Goal: Task Accomplishment & Management: Manage account settings

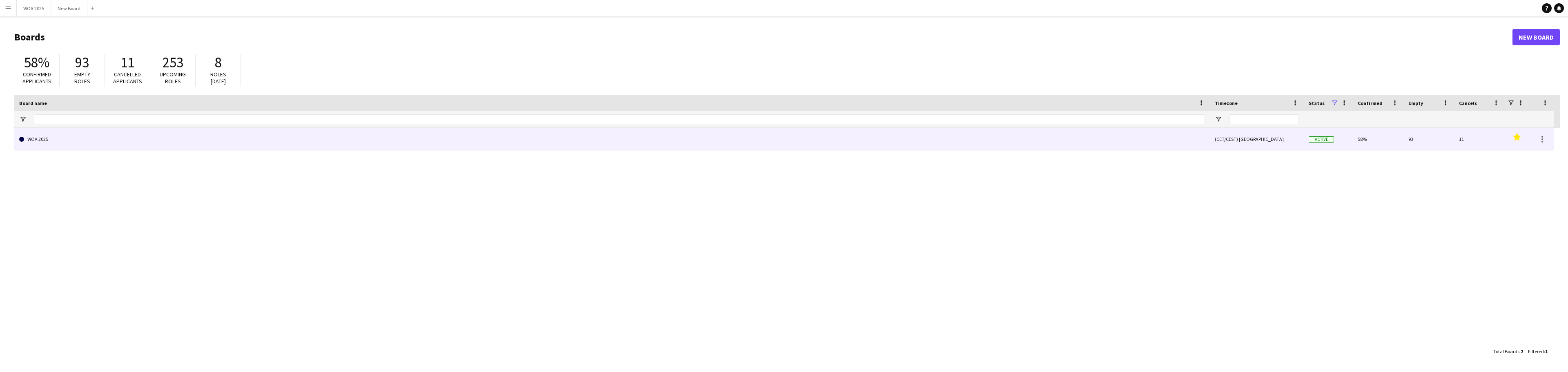
click at [67, 141] on link "WOA 2025" at bounding box center [612, 139] width 1186 height 23
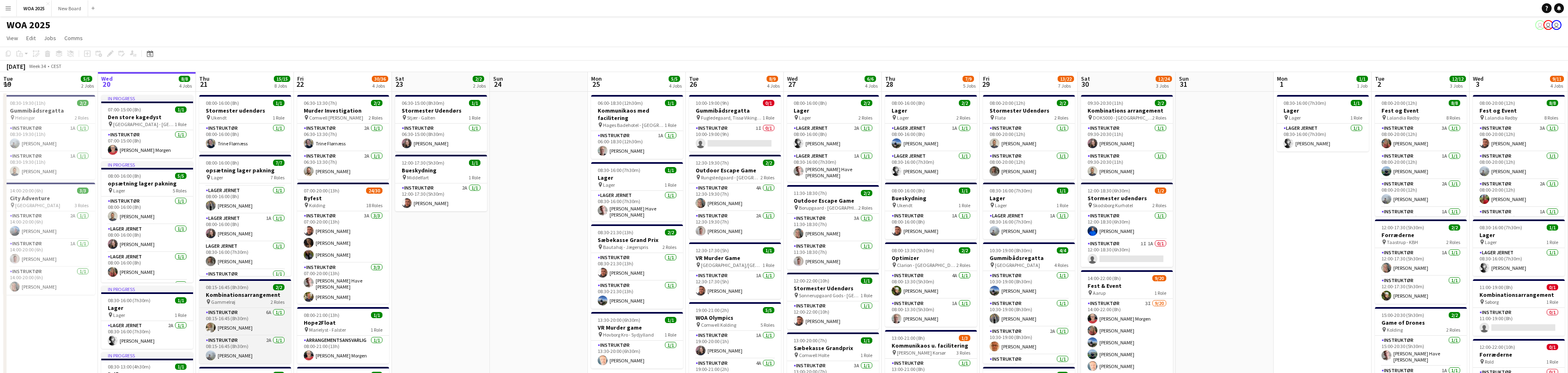
scroll to position [81, 0]
click at [255, 296] on h3 "Kombinationsarrangement" at bounding box center [244, 294] width 91 height 8
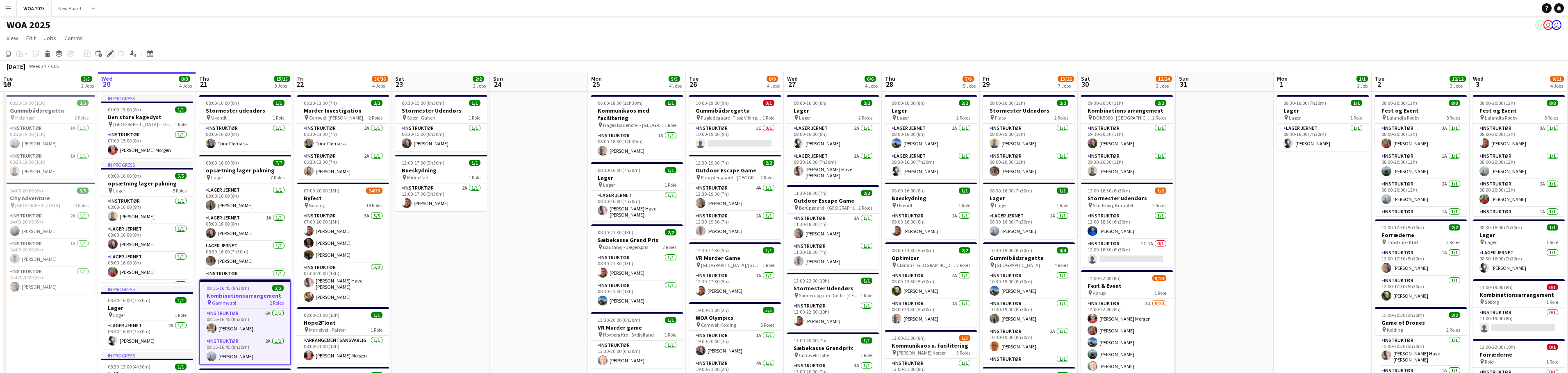
click at [109, 55] on icon at bounding box center [109, 53] width 4 height 4
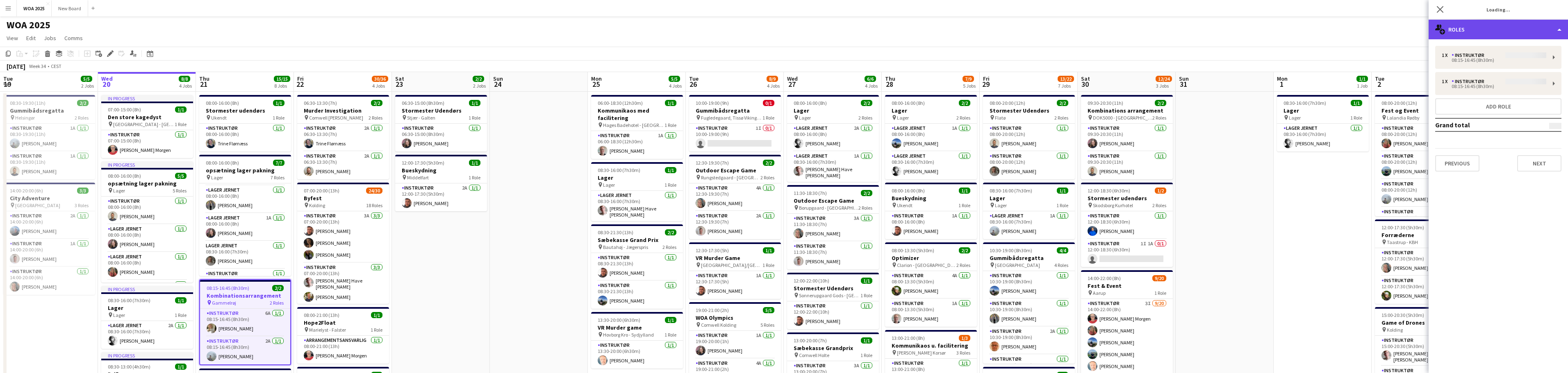
click at [1536, 32] on div "multiple-users-add Roles" at bounding box center [1498, 29] width 139 height 20
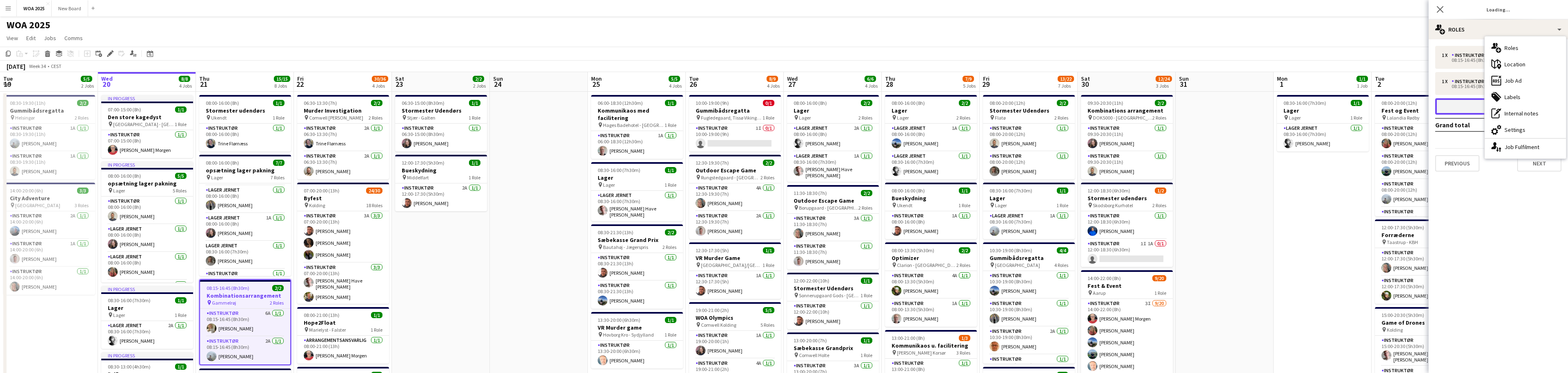
click at [1477, 106] on button "Add role" at bounding box center [1499, 106] width 126 height 16
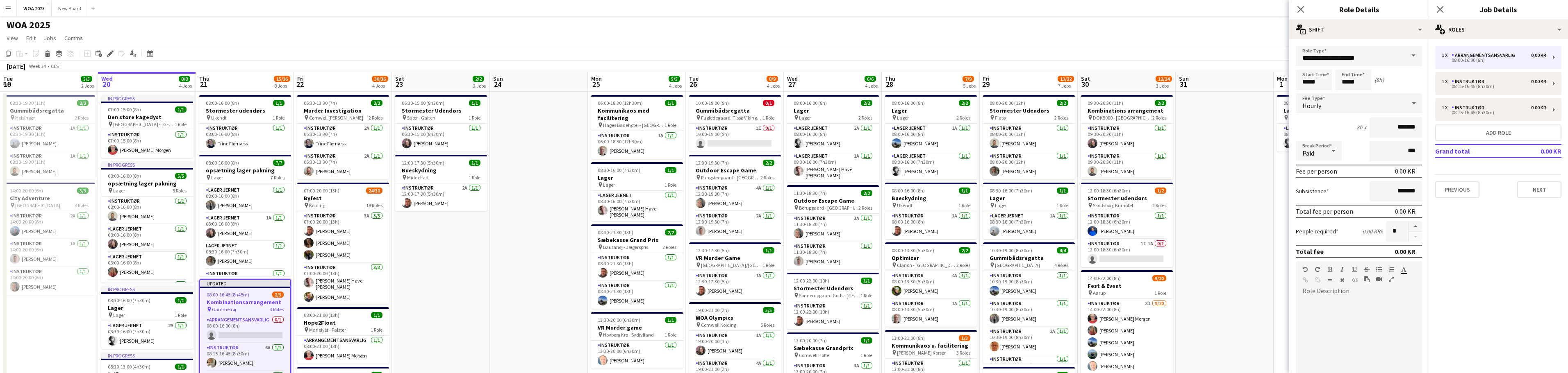
click at [1410, 56] on span at bounding box center [1413, 55] width 17 height 20
click at [1365, 159] on span "Instruktør" at bounding box center [1355, 157] width 107 height 8
type input "**********"
click at [1324, 80] on input "*****" at bounding box center [1314, 80] width 36 height 20
type input "*****"
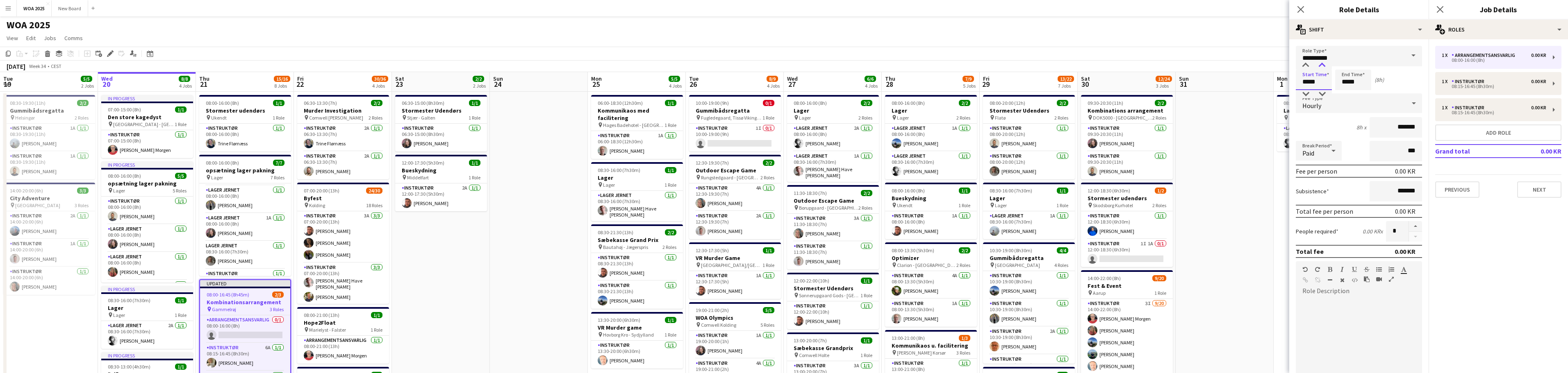
click at [1322, 64] on div at bounding box center [1322, 66] width 16 height 9
click at [1364, 84] on input "*****" at bounding box center [1354, 80] width 36 height 20
click at [1364, 64] on div at bounding box center [1361, 66] width 16 height 9
type input "*****"
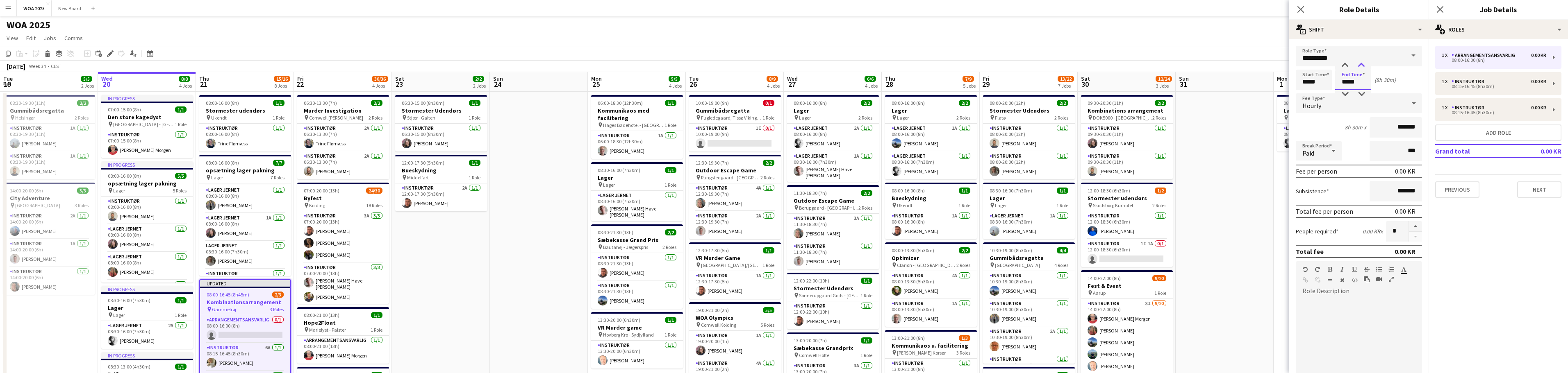
click at [1364, 64] on div at bounding box center [1361, 66] width 16 height 9
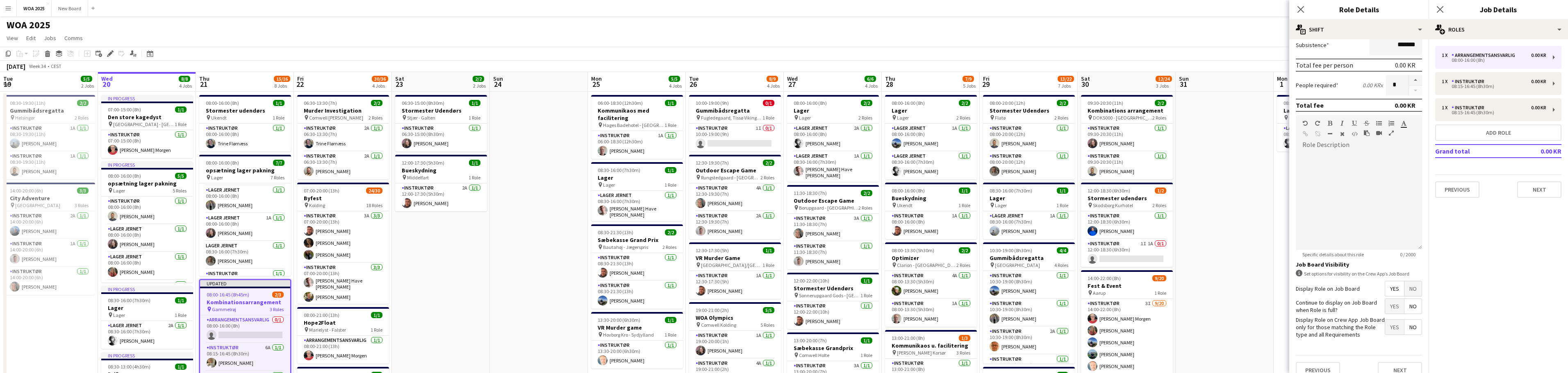
scroll to position [158, 0]
click at [1394, 296] on span "Yes" at bounding box center [1395, 294] width 19 height 15
click at [1406, 358] on button "Next" at bounding box center [1401, 358] width 44 height 16
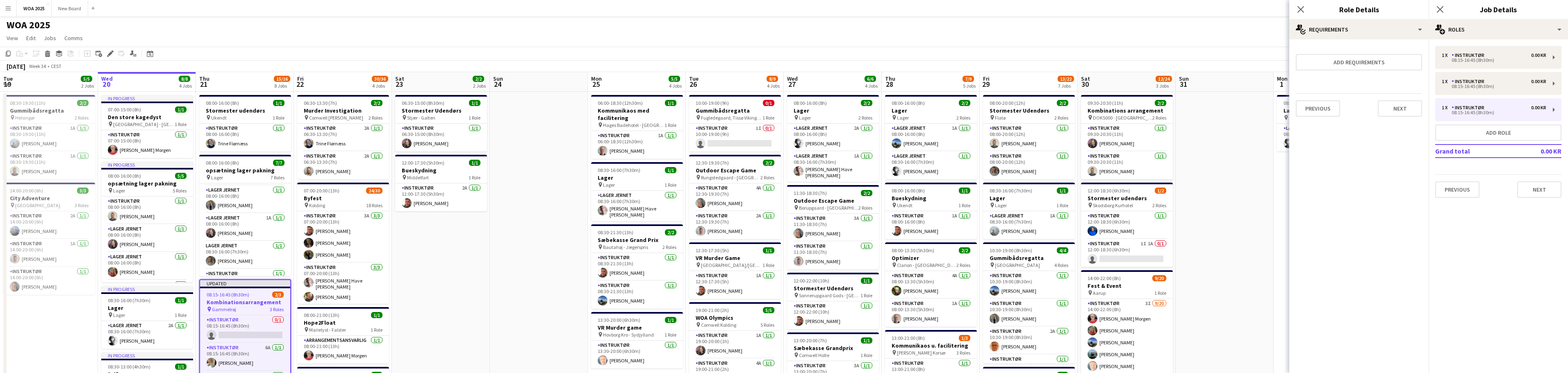
scroll to position [0, 0]
click at [1438, 9] on icon "Close pop-in" at bounding box center [1440, 9] width 8 height 8
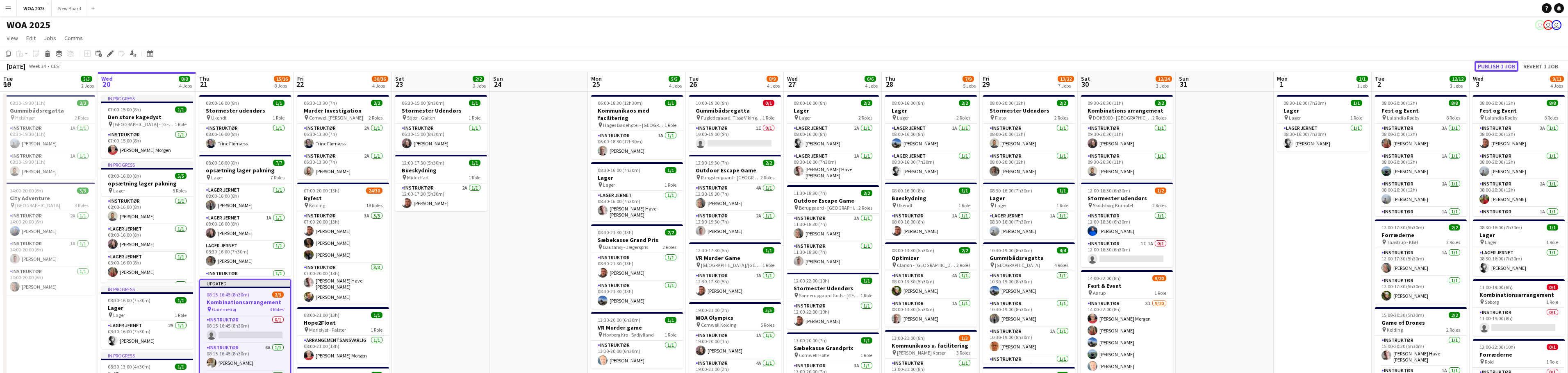
click at [1494, 68] on button "Publish 1 job" at bounding box center [1496, 66] width 44 height 10
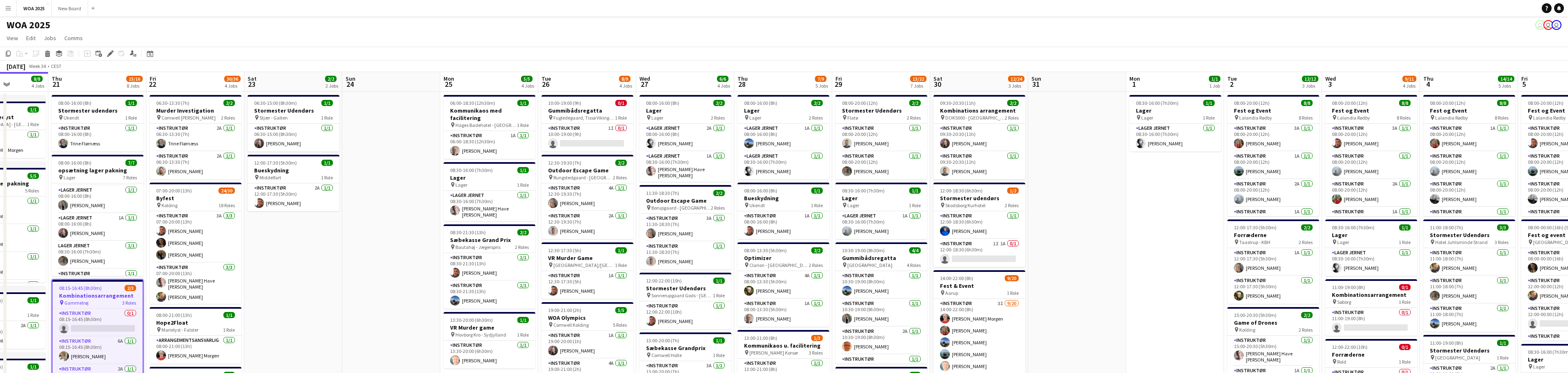
drag, startPoint x: 1289, startPoint y: 267, endPoint x: 1164, endPoint y: 269, distance: 125.0
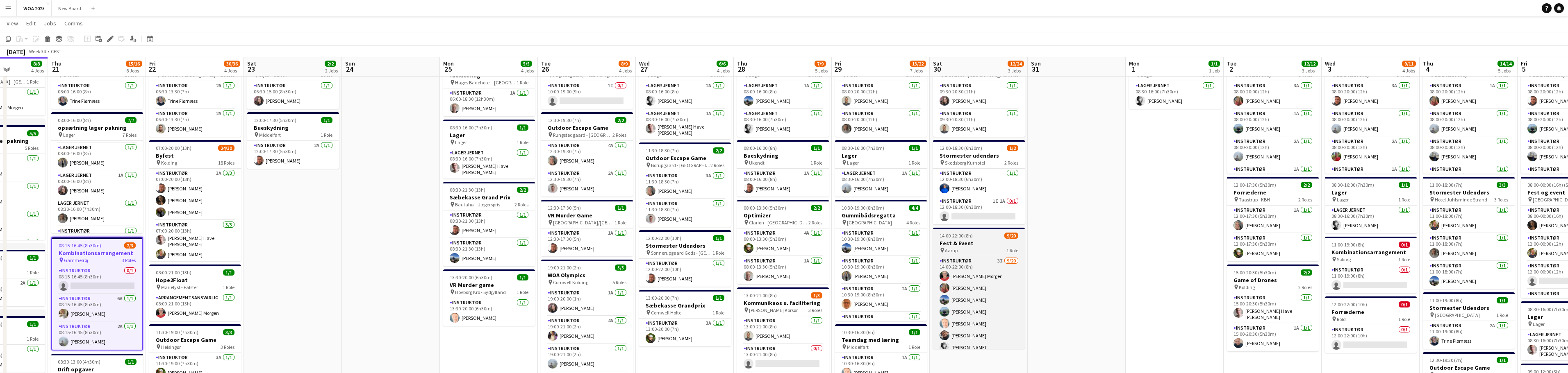
scroll to position [42, 0]
click at [972, 204] on app-card-role "Instruktør 1I 1A 0/1 12:00-18:30 (6h30m) single-neutral-actions" at bounding box center [978, 211] width 91 height 28
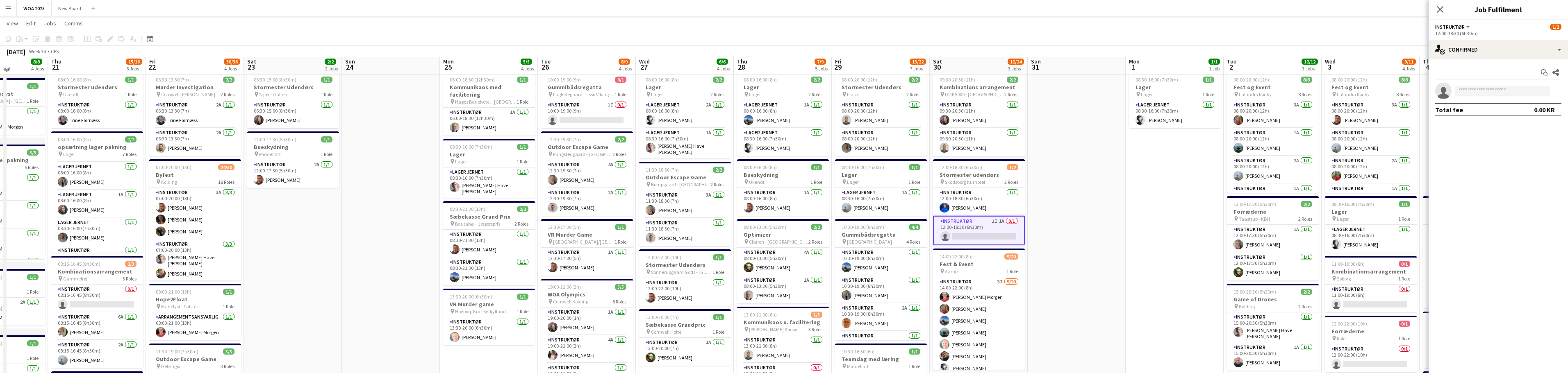
scroll to position [0, 0]
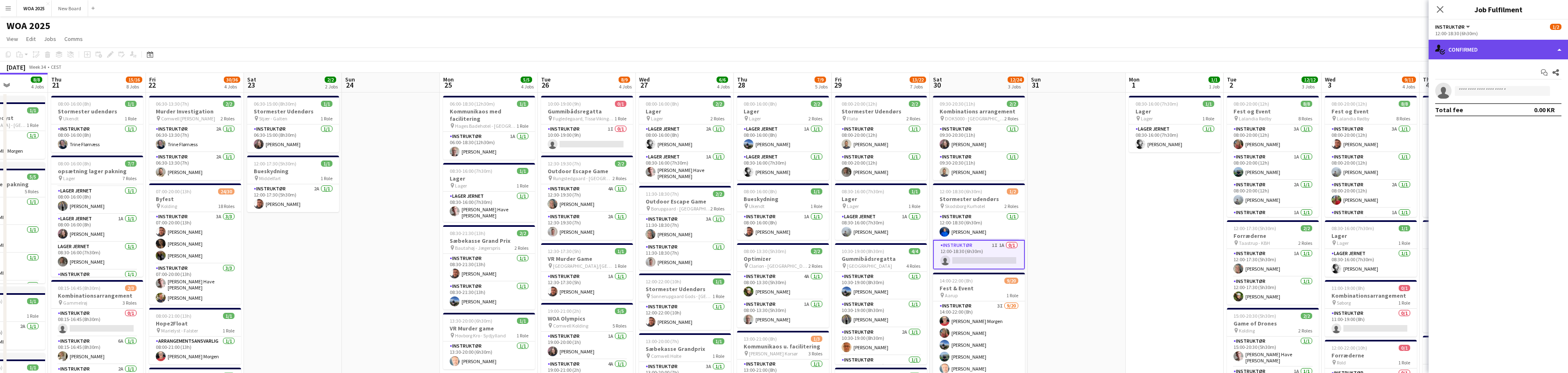
click at [1499, 51] on div "single-neutral-actions-check-2 Confirmed" at bounding box center [1498, 50] width 139 height 20
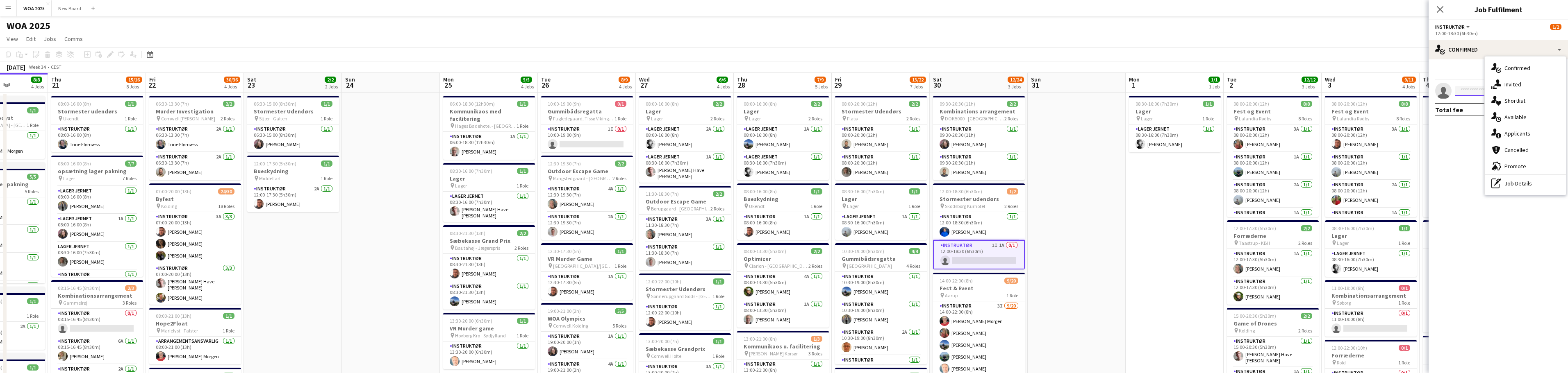
click at [1474, 95] on input at bounding box center [1502, 91] width 95 height 10
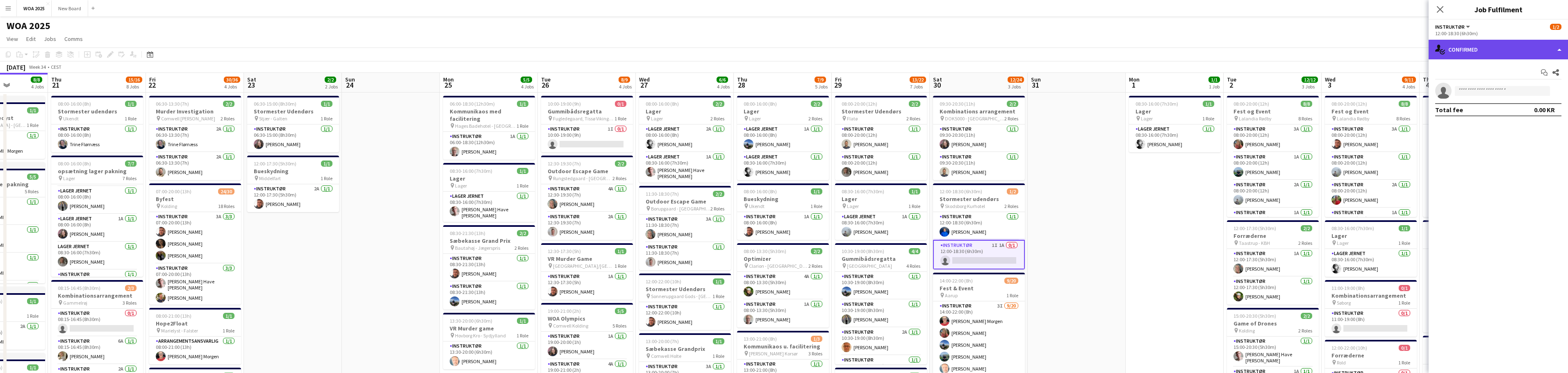
click at [1498, 50] on div "single-neutral-actions-check-2 Confirmed" at bounding box center [1498, 50] width 139 height 20
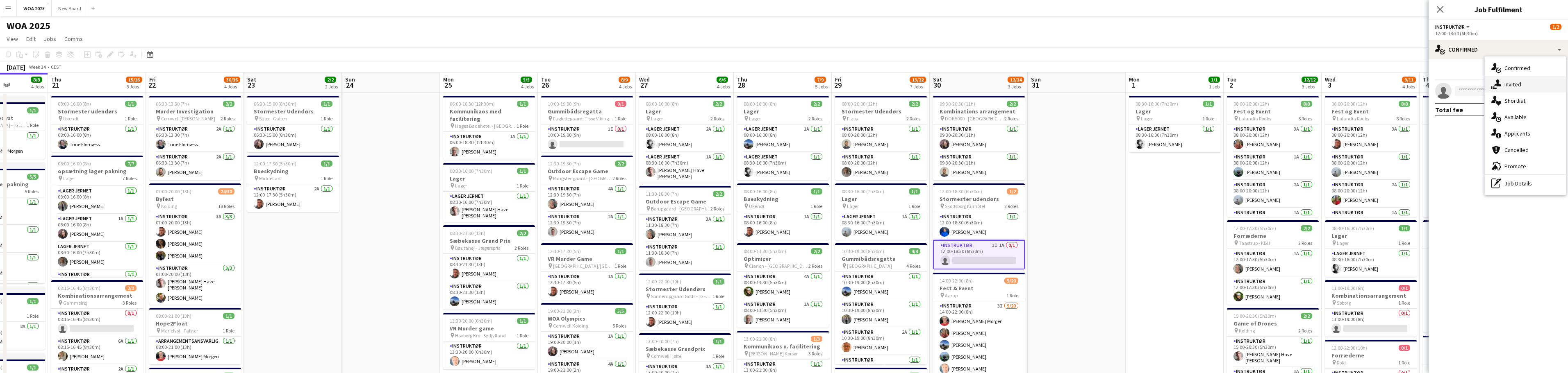
click at [1513, 85] on div "single-neutral-actions-share-1 Invited" at bounding box center [1525, 84] width 81 height 16
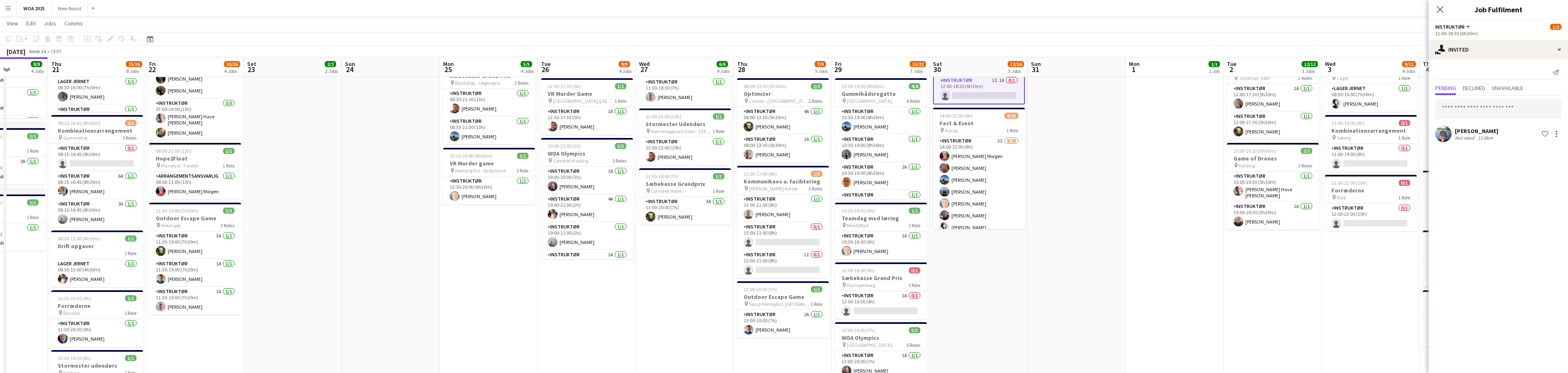
scroll to position [164, 0]
click at [1483, 88] on span "Declined" at bounding box center [1474, 88] width 22 height 6
click at [1443, 86] on span "Pending" at bounding box center [1446, 88] width 21 height 6
click at [1489, 108] on input "text" at bounding box center [1499, 109] width 126 height 20
type input "***"
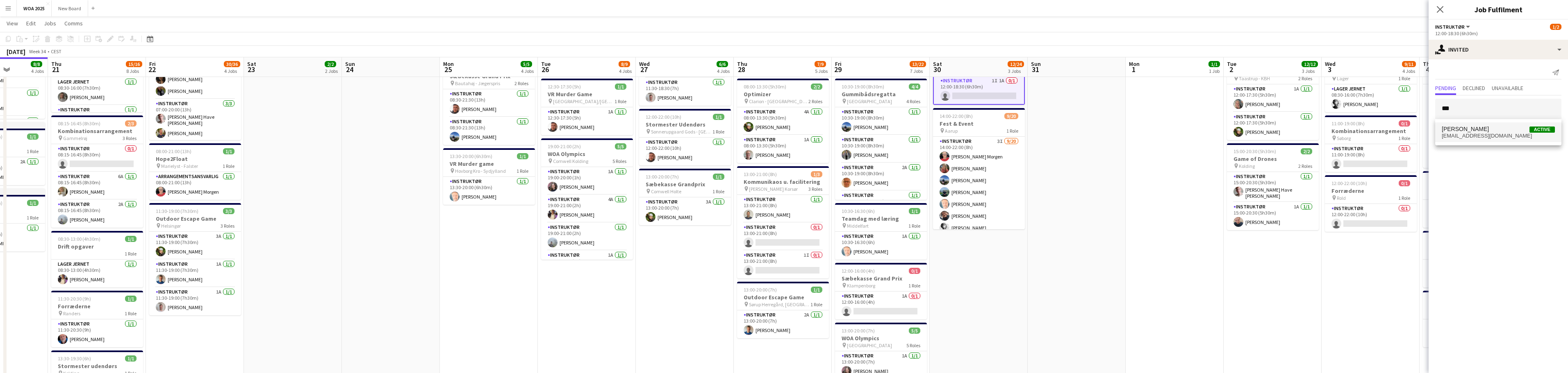
click at [1496, 127] on span "[PERSON_NAME] Active" at bounding box center [1498, 129] width 113 height 7
click at [1478, 108] on input "text" at bounding box center [1499, 109] width 126 height 20
click at [1510, 132] on span "[EMAIL_ADDRESS][DOMAIN_NAME]" at bounding box center [1498, 136] width 113 height 7
click at [1494, 109] on input "text" at bounding box center [1499, 109] width 126 height 20
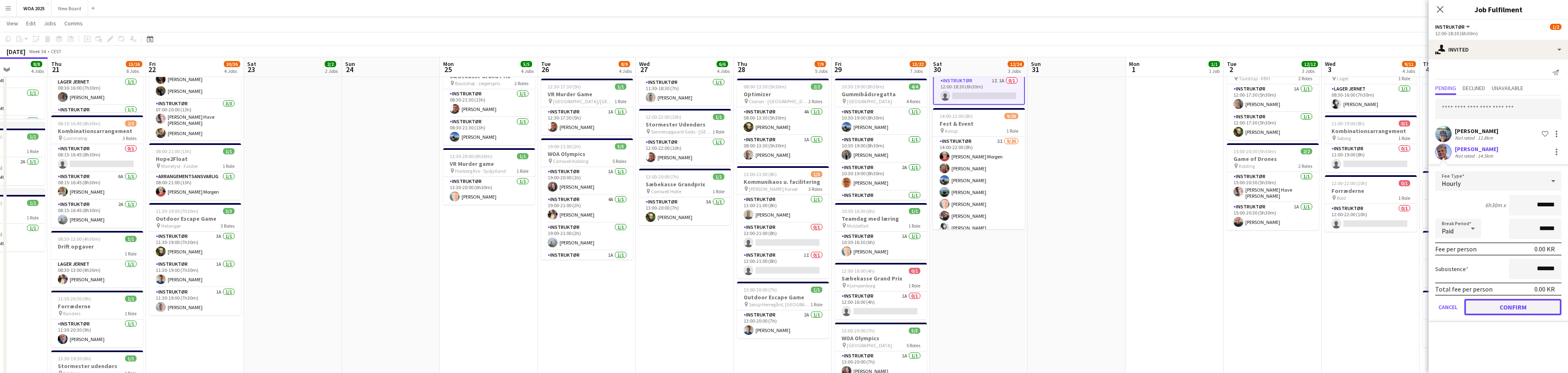
click at [1524, 306] on button "Confirm" at bounding box center [1513, 306] width 97 height 16
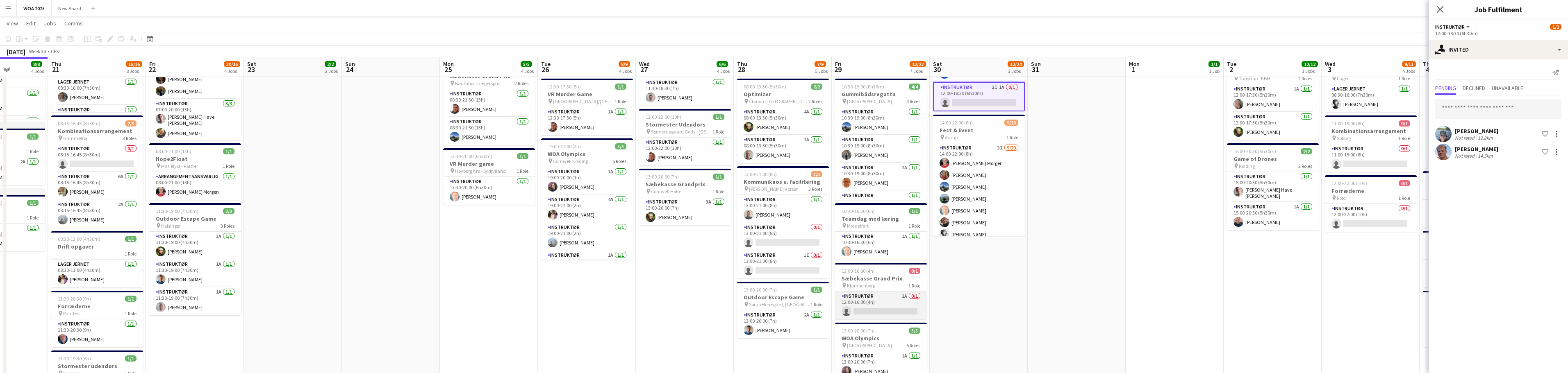
click at [882, 312] on app-card-role "Instruktør 1A 0/1 12:00-16:00 (4h) single-neutral-actions" at bounding box center [880, 306] width 91 height 28
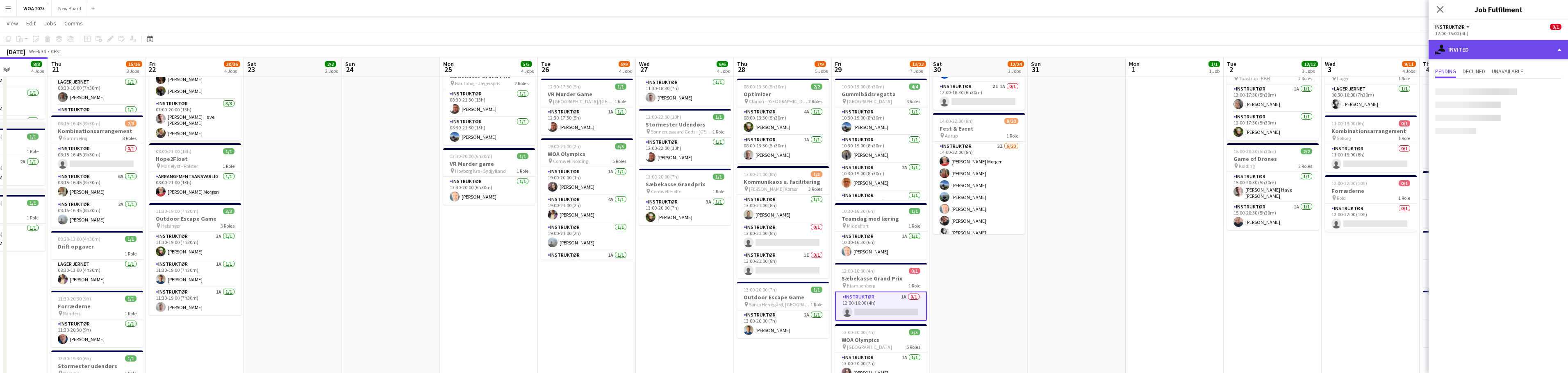
click at [1529, 55] on div "single-neutral-actions-share-1 Invited" at bounding box center [1498, 50] width 139 height 20
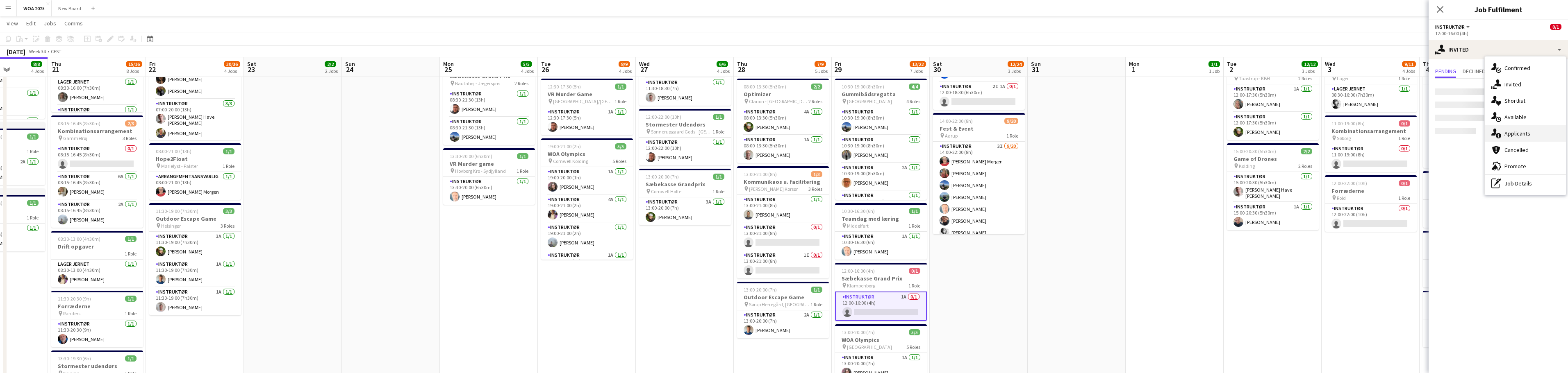
click at [1527, 134] on div "single-neutral-actions-information Applicants" at bounding box center [1525, 133] width 81 height 16
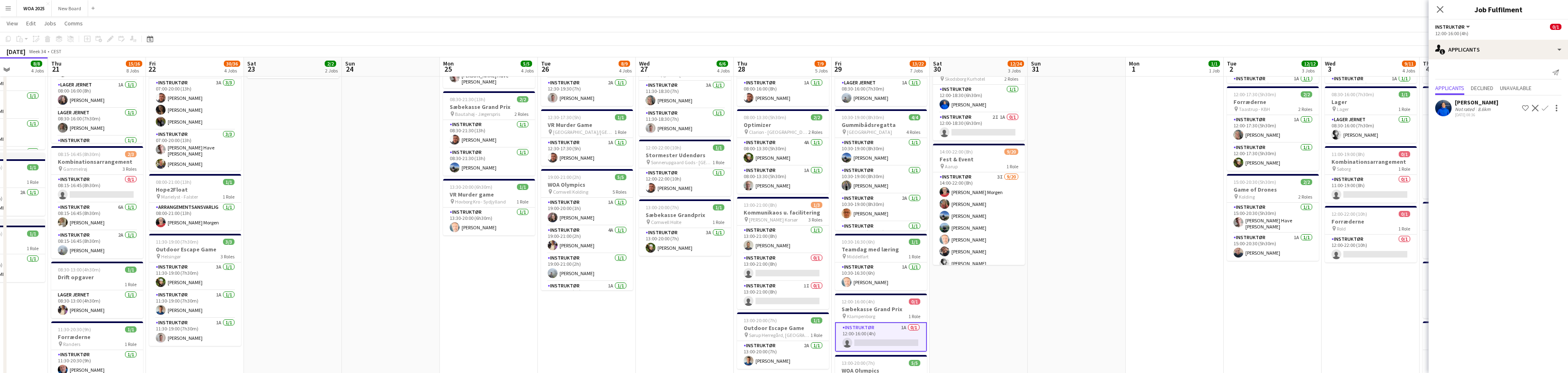
scroll to position [132, 0]
click at [871, 304] on span "12:00-16:00 (4h)" at bounding box center [858, 301] width 33 height 6
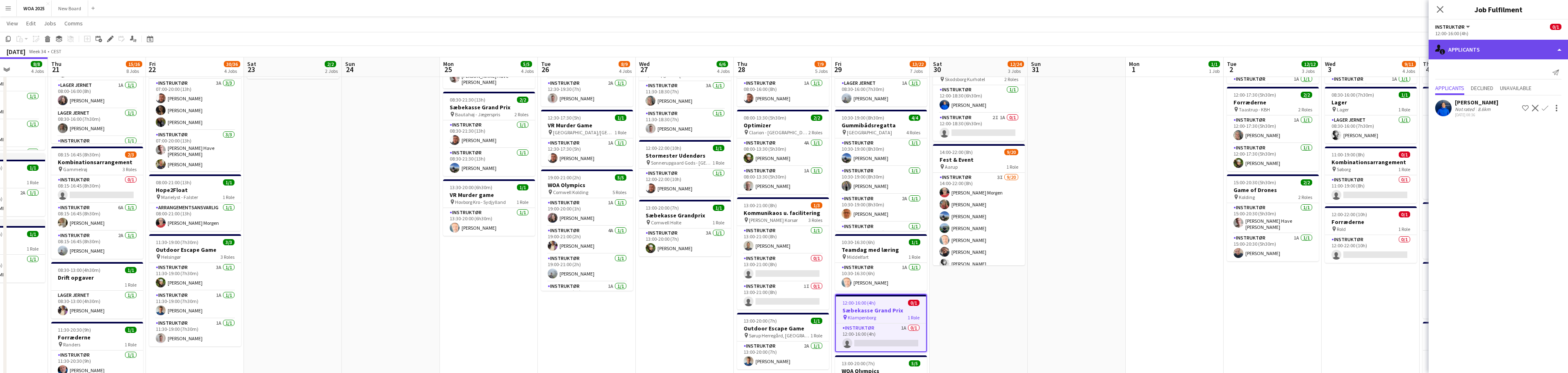
click at [1547, 53] on div "single-neutral-actions-information Applicants" at bounding box center [1498, 50] width 139 height 20
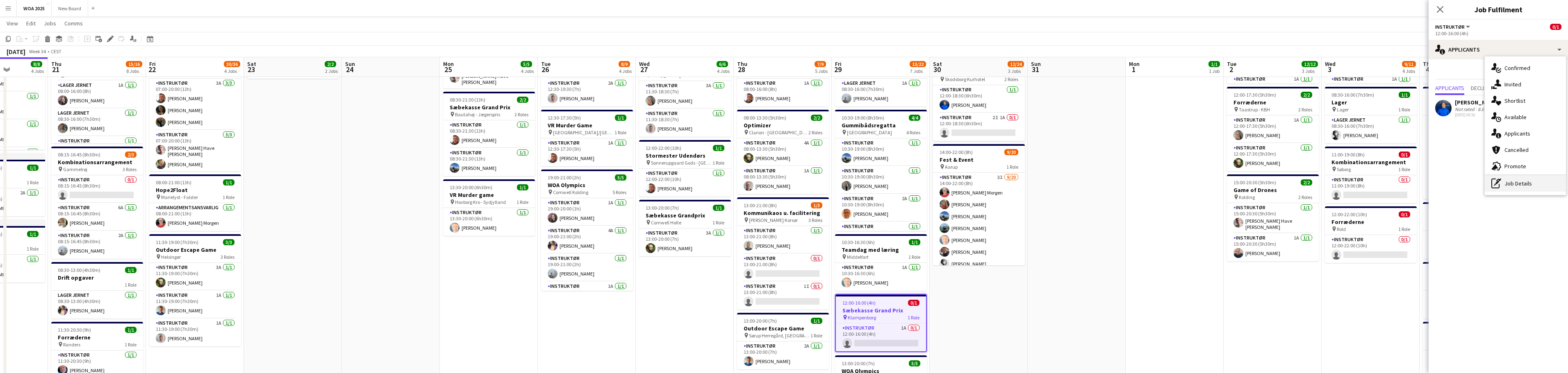
click at [1523, 187] on div "pen-write Job Details" at bounding box center [1525, 183] width 81 height 16
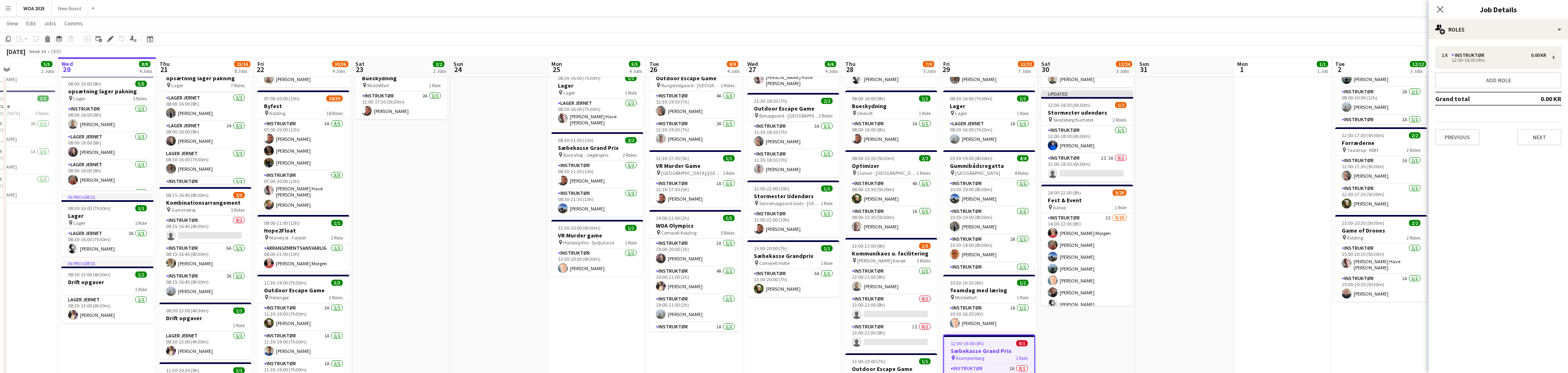
scroll to position [0, 193]
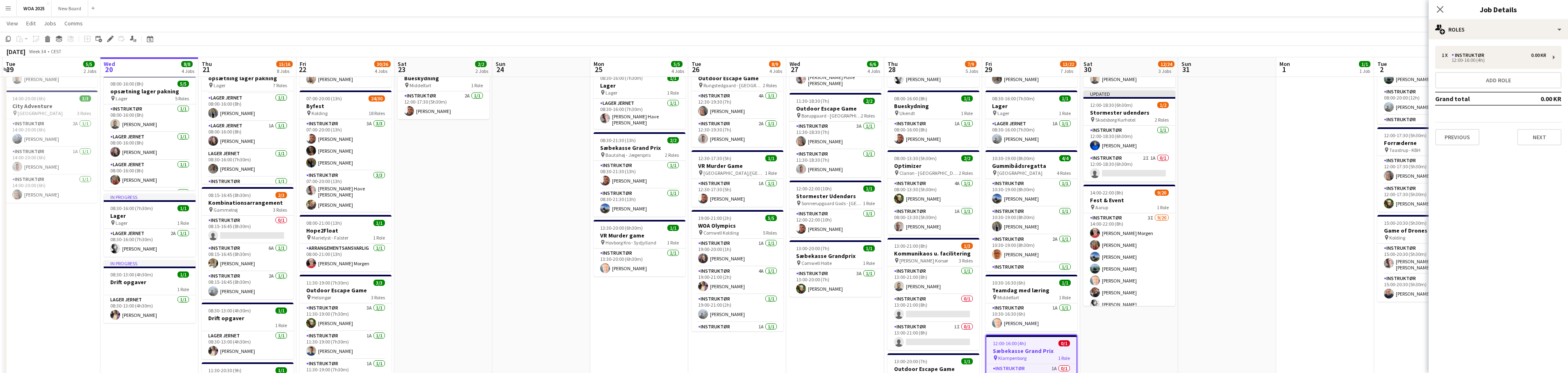
drag, startPoint x: 425, startPoint y: 207, endPoint x: 467, endPoint y: 208, distance: 42.0
click at [467, 208] on app-calendar-viewport "Sun 17 Mon 18 2/2 2 Jobs Tue 19 5/5 2 Jobs Wed 20 8/8 4 Jobs Thu 21 15/16 8 Job…" at bounding box center [784, 299] width 1568 height 720
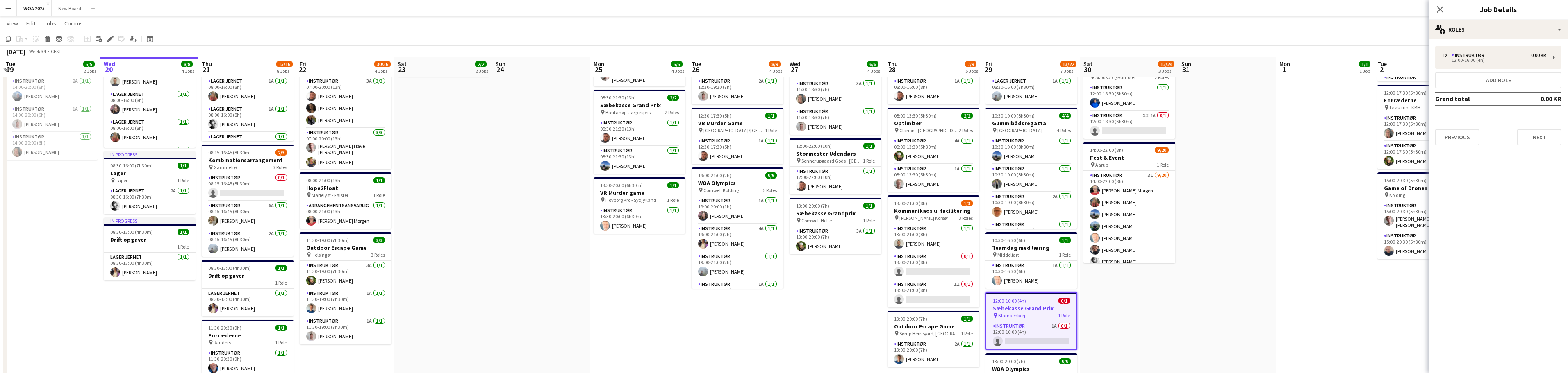
scroll to position [134, 0]
click at [1442, 10] on icon "Close pop-in" at bounding box center [1440, 9] width 8 height 8
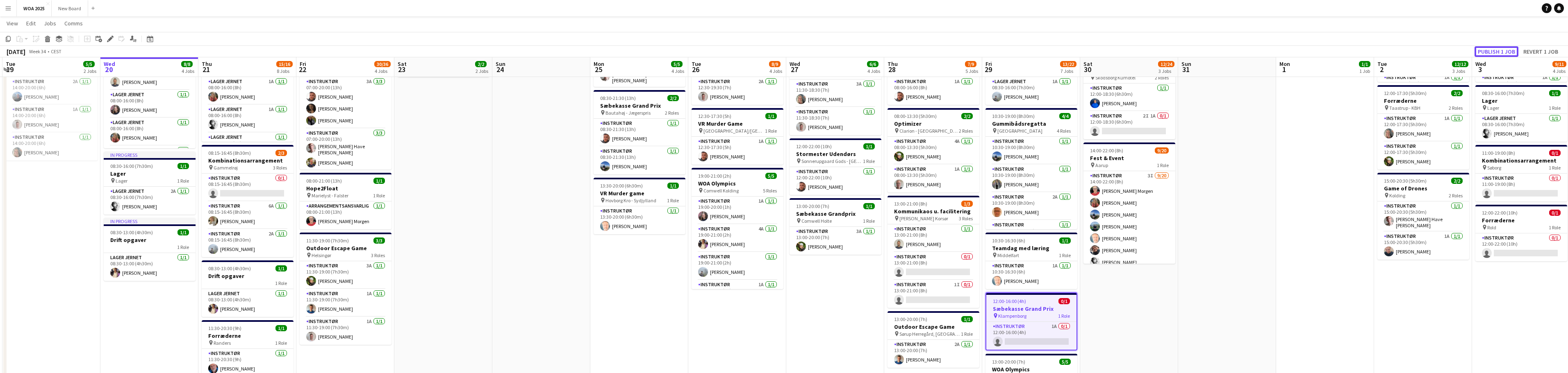
click at [1493, 50] on button "Publish 1 job" at bounding box center [1496, 51] width 44 height 10
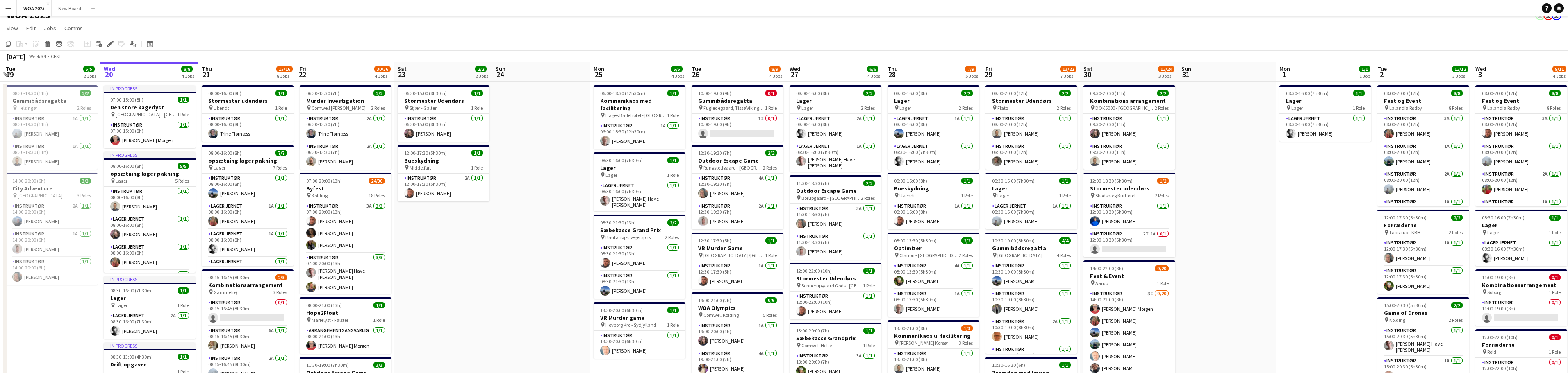
scroll to position [10, 0]
click at [729, 189] on app-card-role "Instruktør 4A [DATE] 12:30-19:30 (7h) [PERSON_NAME]" at bounding box center [737, 188] width 91 height 28
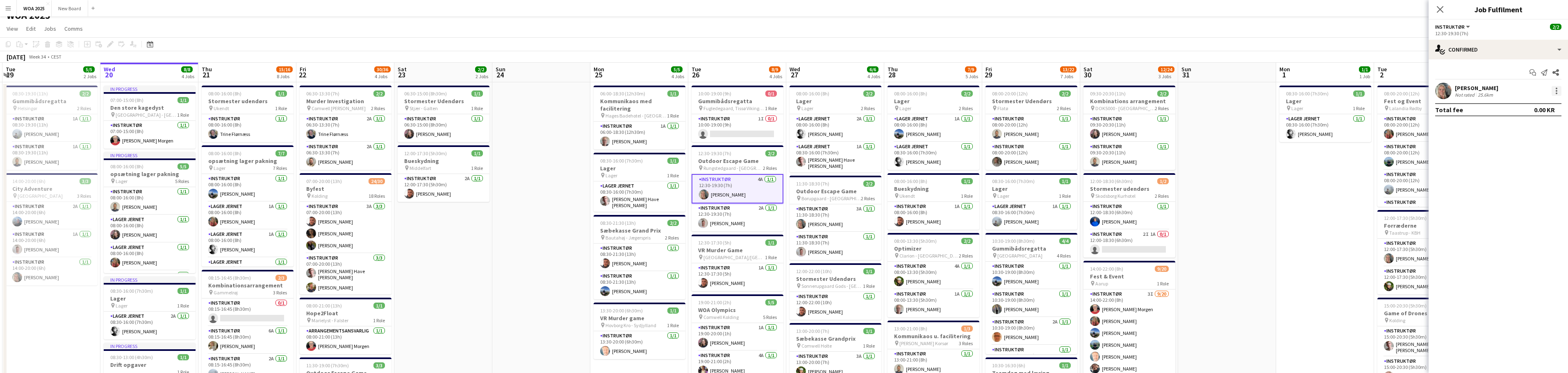
click at [1558, 94] on div at bounding box center [1557, 91] width 10 height 10
click at [1473, 89] on div at bounding box center [784, 186] width 1568 height 373
click at [1477, 88] on div "[PERSON_NAME]" at bounding box center [1477, 88] width 44 height 8
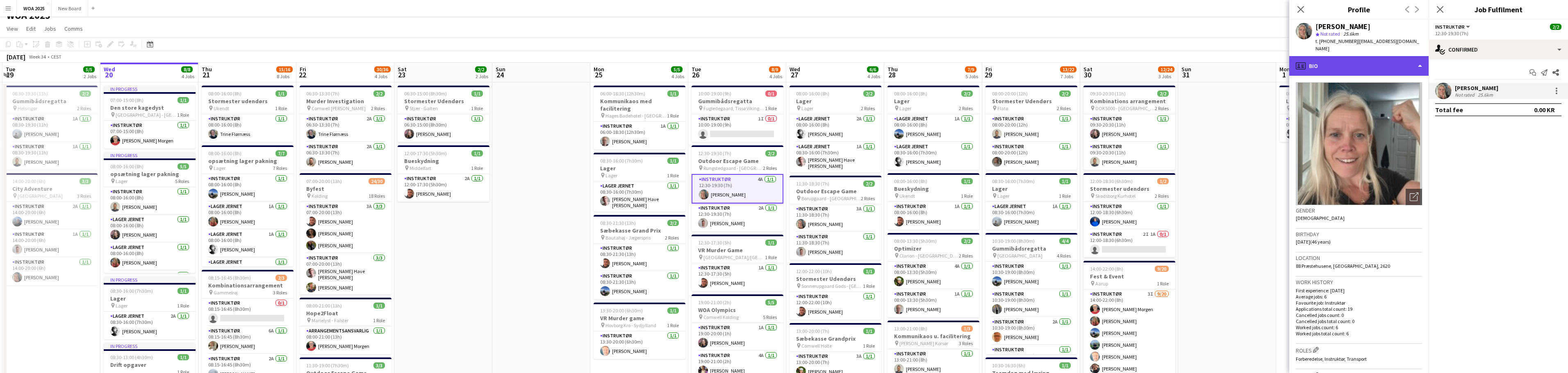
click at [1419, 61] on div "profile Bio" at bounding box center [1359, 66] width 139 height 20
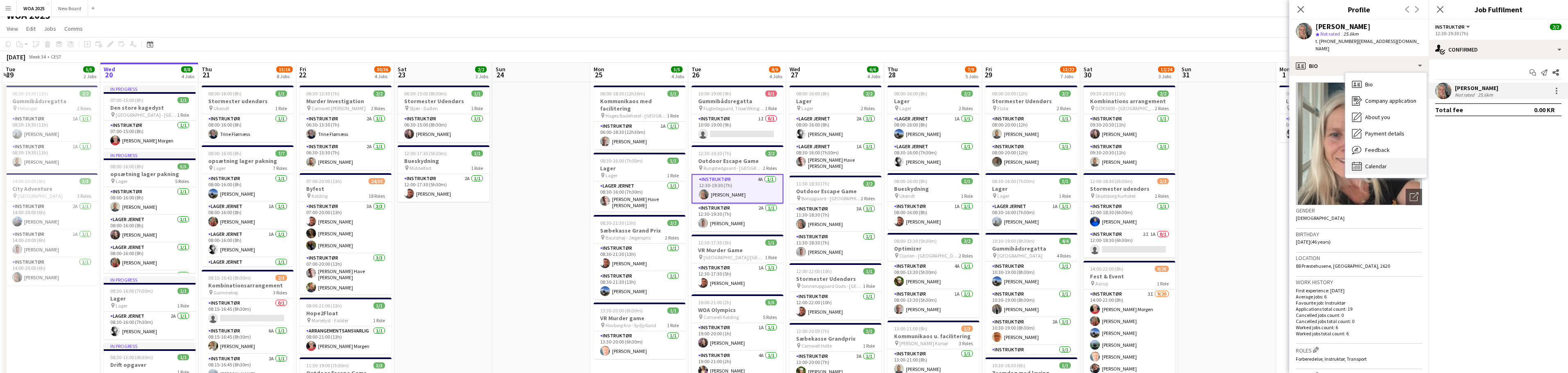
click at [1406, 159] on div "Calendar Calendar" at bounding box center [1386, 166] width 81 height 16
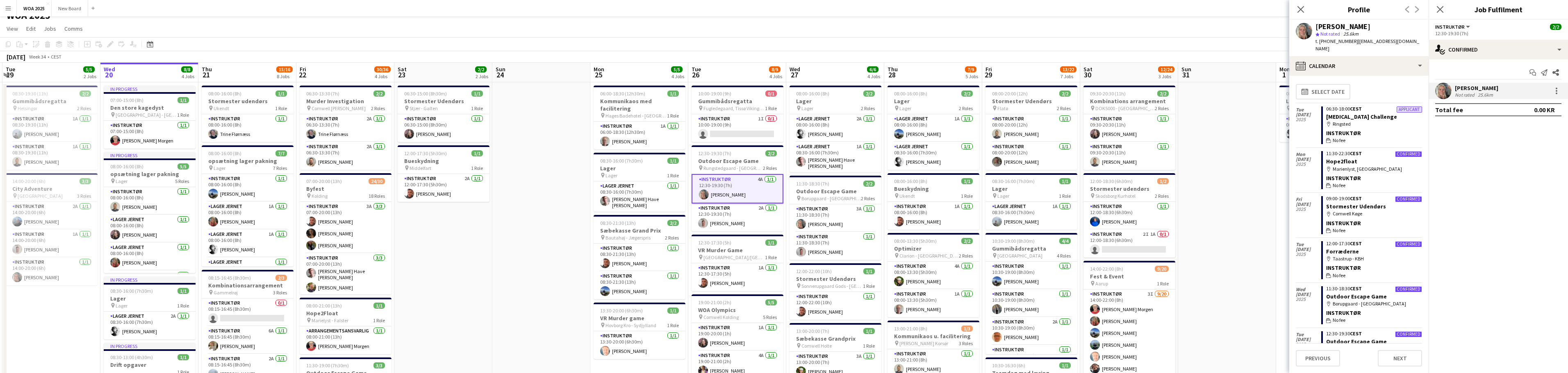
scroll to position [0, 0]
click at [1349, 114] on link "[MEDICAL_DATA] Challenge" at bounding box center [1361, 118] width 71 height 8
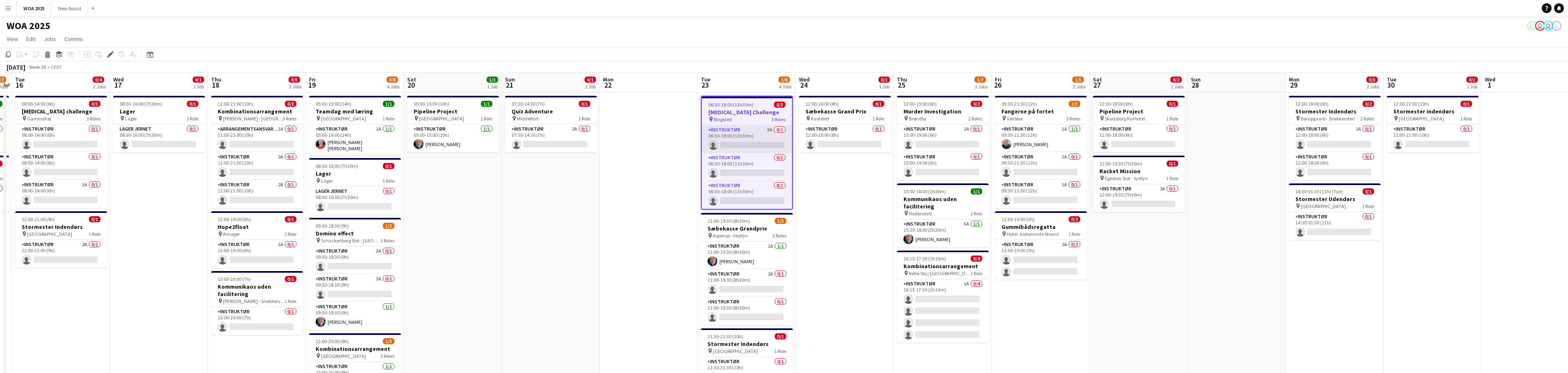
click at [753, 139] on app-card-role "Instruktør 3A 0/1 06:30-18:00 (11h30m) single-neutral-actions" at bounding box center [747, 139] width 91 height 28
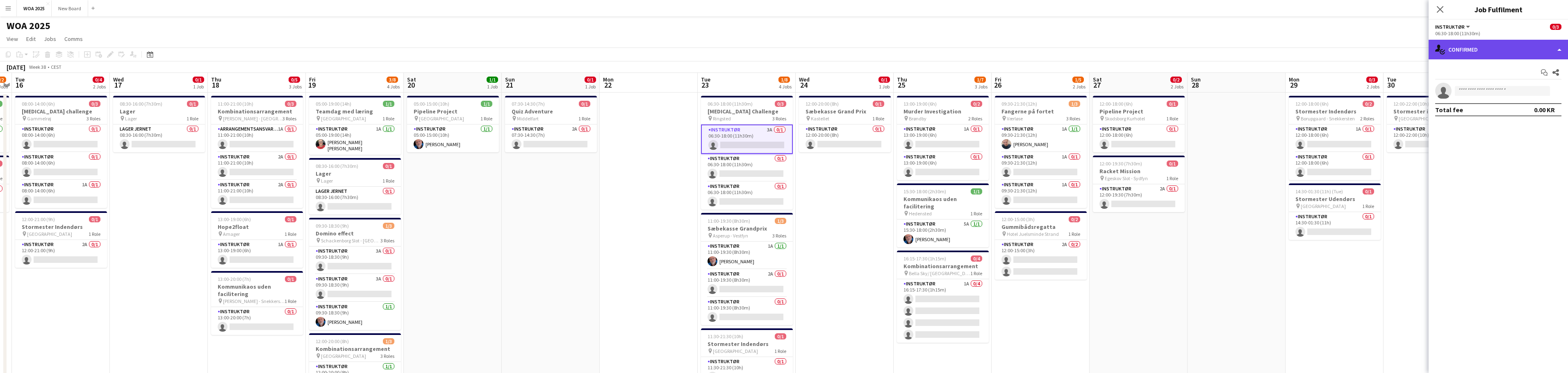
click at [1537, 48] on div "single-neutral-actions-check-2 Confirmed" at bounding box center [1498, 50] width 139 height 20
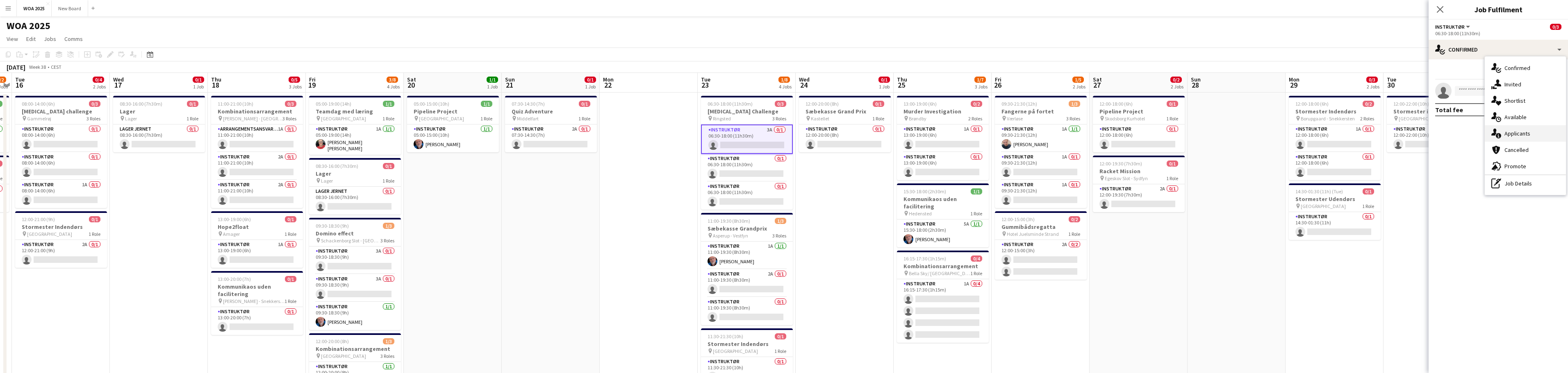
click at [1541, 135] on div "single-neutral-actions-information Applicants" at bounding box center [1525, 133] width 81 height 16
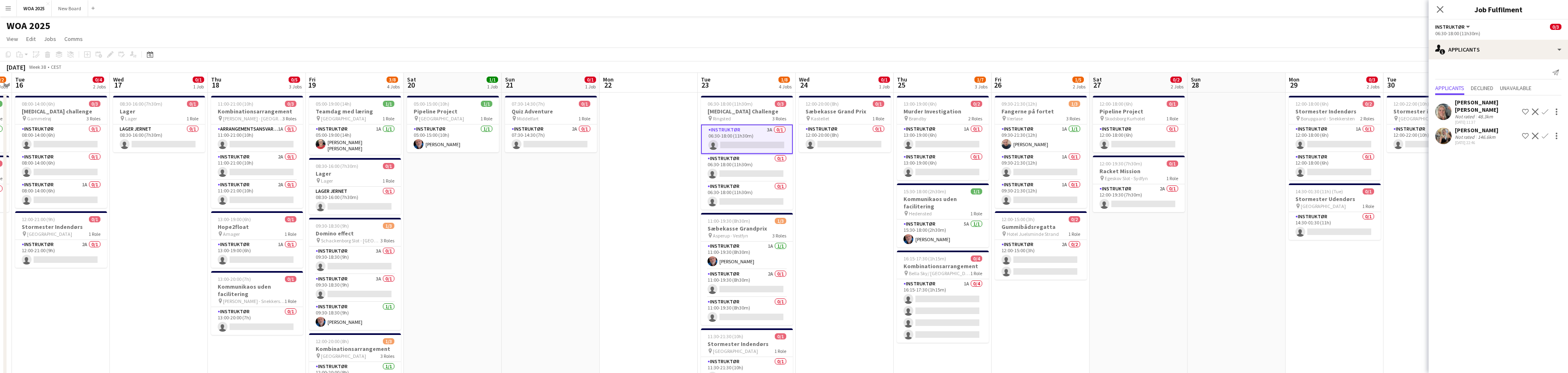
click at [1545, 108] on app-icon "Confirm" at bounding box center [1546, 112] width 7 height 7
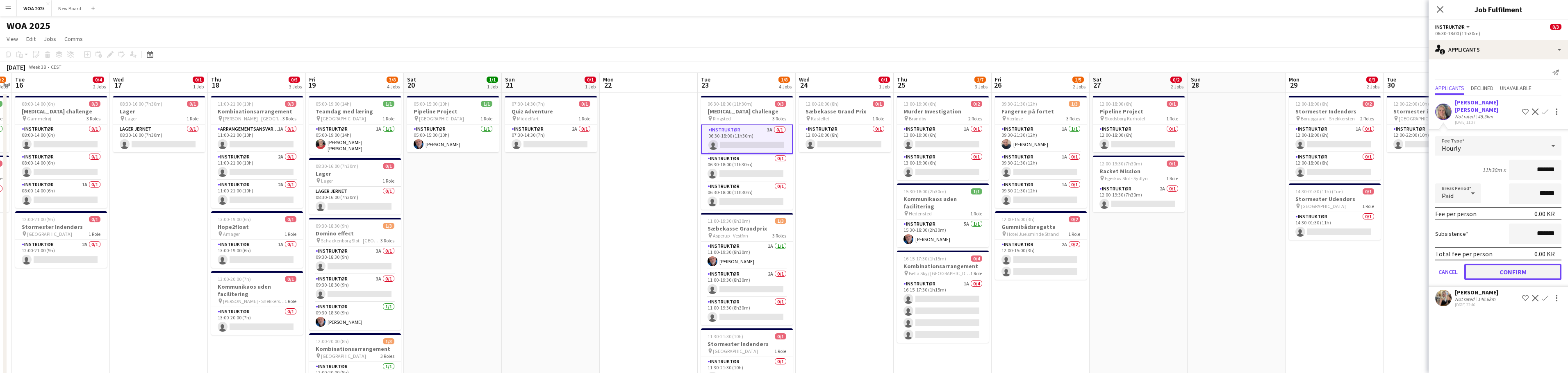
click at [1532, 264] on button "Confirm" at bounding box center [1513, 271] width 97 height 16
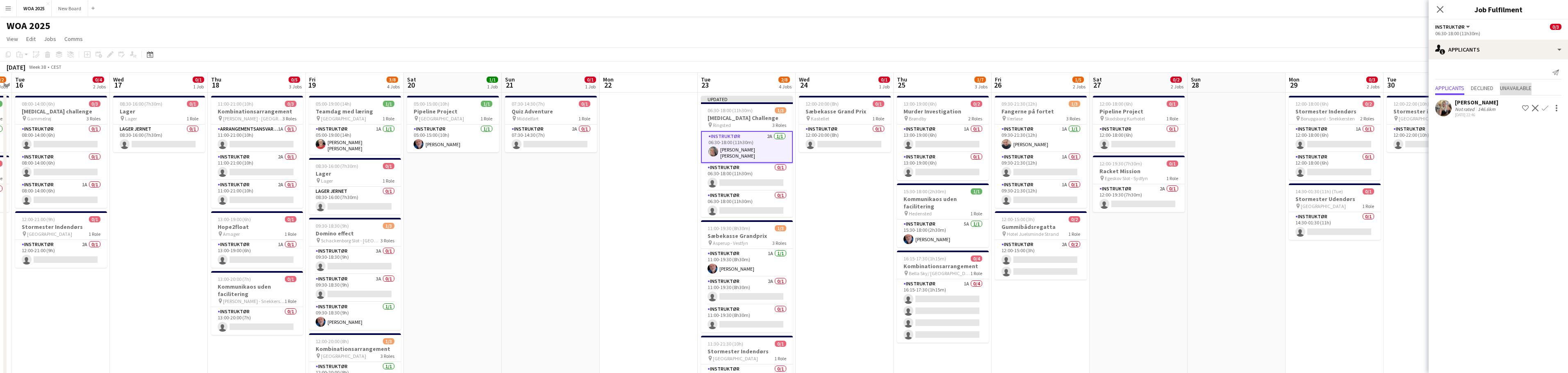
click at [1527, 90] on span "Unavailable" at bounding box center [1516, 88] width 32 height 6
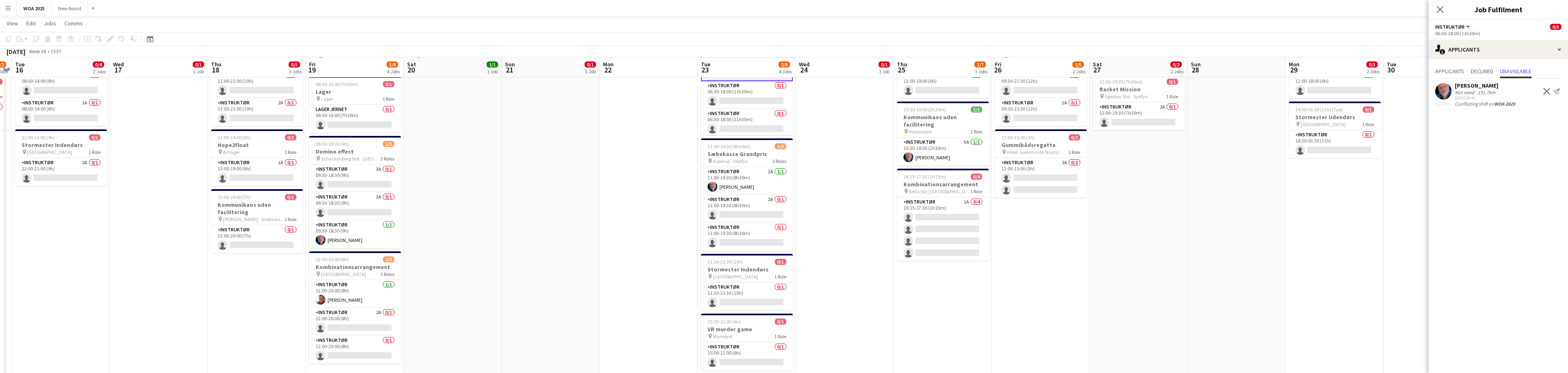
scroll to position [81, 0]
click at [759, 209] on app-card-role "Instruktør 2A 0/1 11:00-19:30 (8h30m) single-neutral-actions" at bounding box center [746, 208] width 91 height 28
click at [1463, 71] on span "Applicants" at bounding box center [1450, 71] width 29 height 6
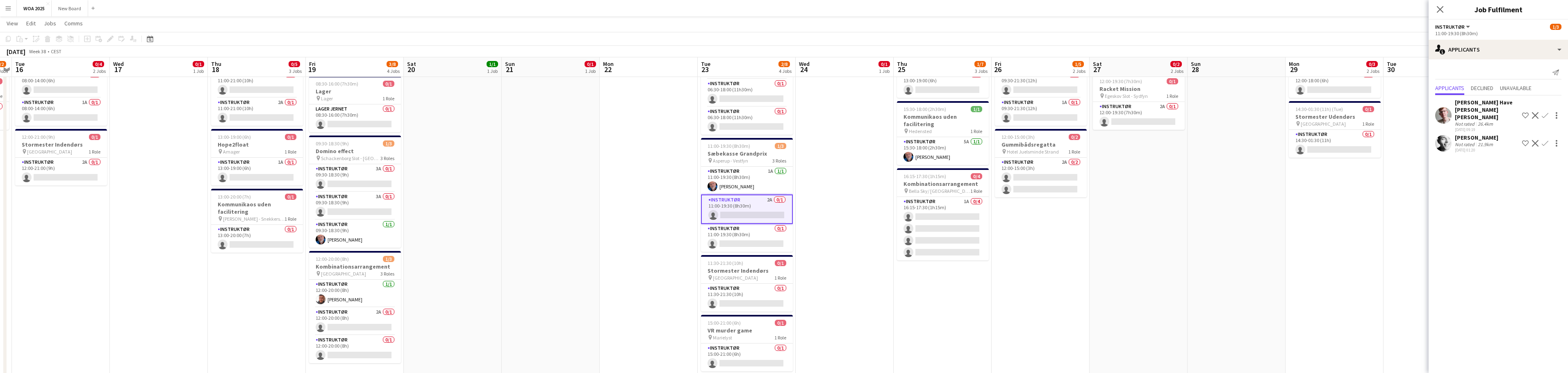
click at [1547, 113] on app-icon "Confirm" at bounding box center [1546, 115] width 7 height 7
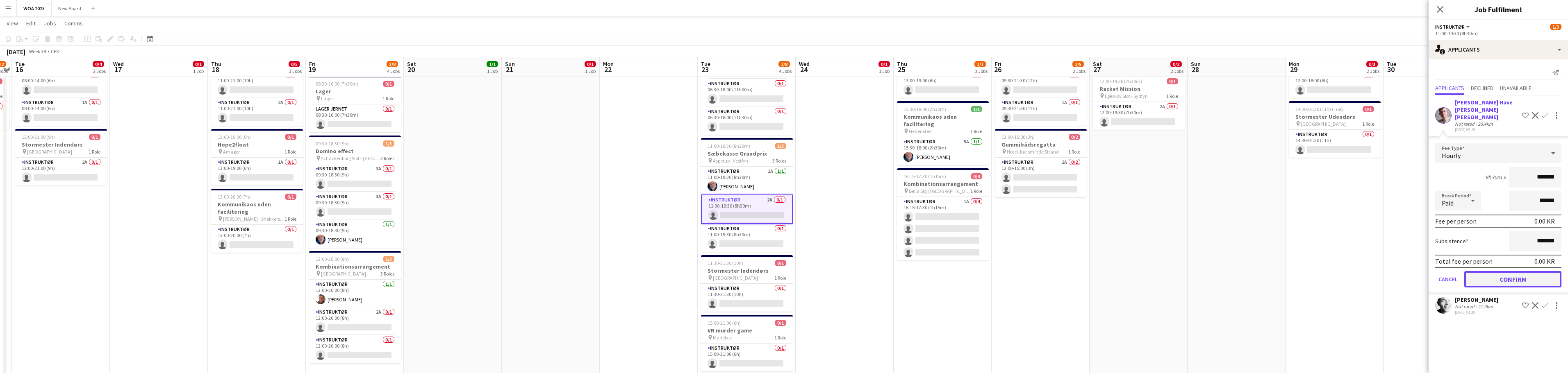
click at [1528, 273] on button "Confirm" at bounding box center [1513, 279] width 97 height 16
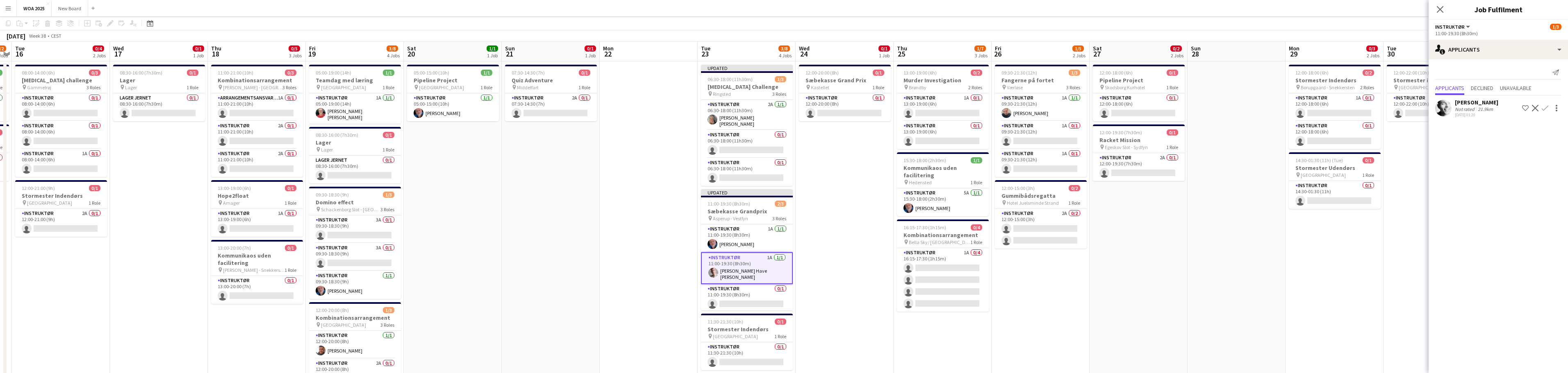
scroll to position [0, 0]
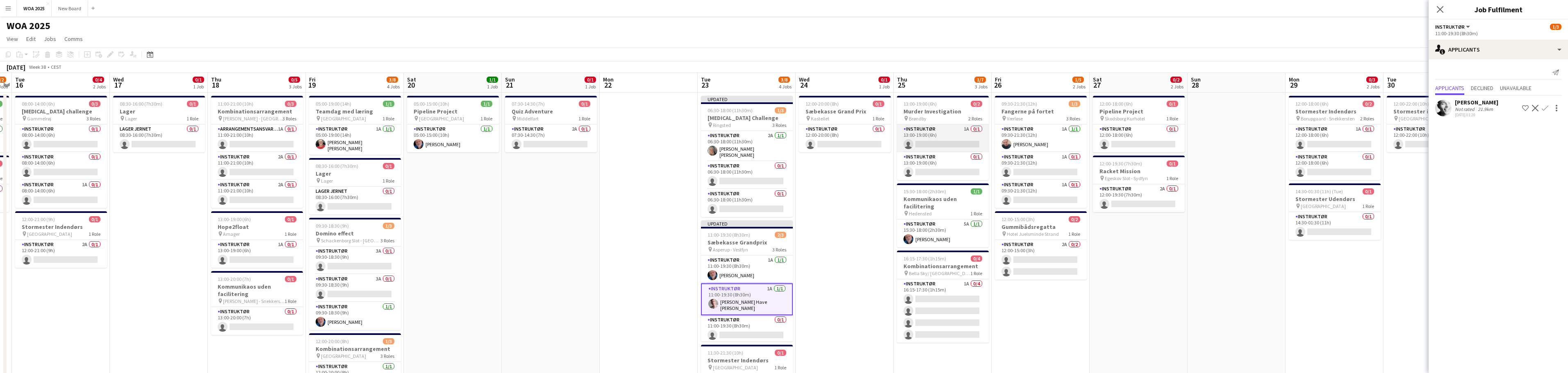
click at [960, 135] on app-card-role "Instruktør 1A 0/1 13:00-19:00 (6h) single-neutral-actions" at bounding box center [943, 138] width 91 height 28
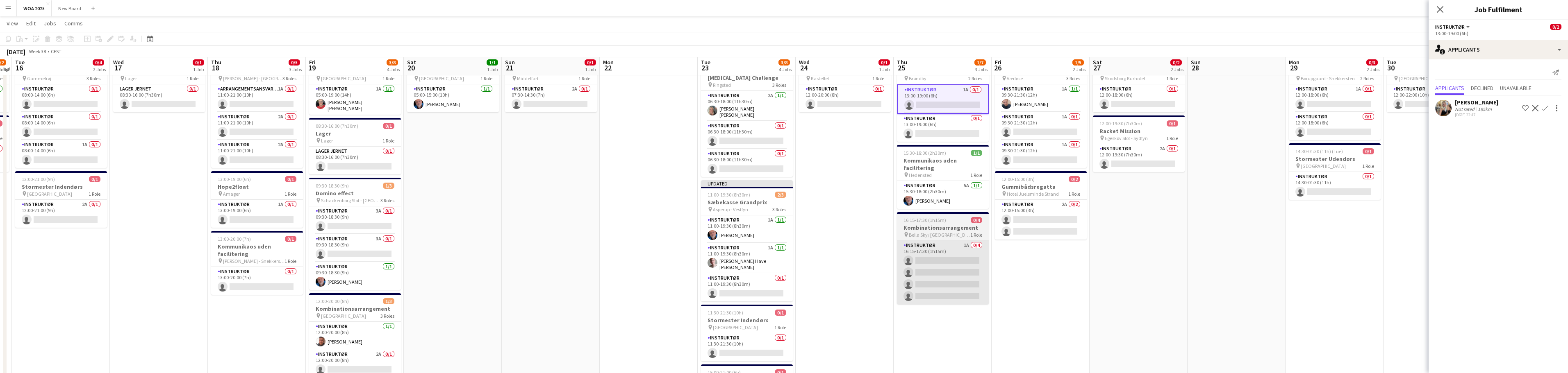
scroll to position [40, 0]
click at [954, 247] on app-card-role "Instruktør 1A 0/4 16:15-17:30 (1h15m) single-neutral-actions single-neutral-act…" at bounding box center [943, 271] width 91 height 63
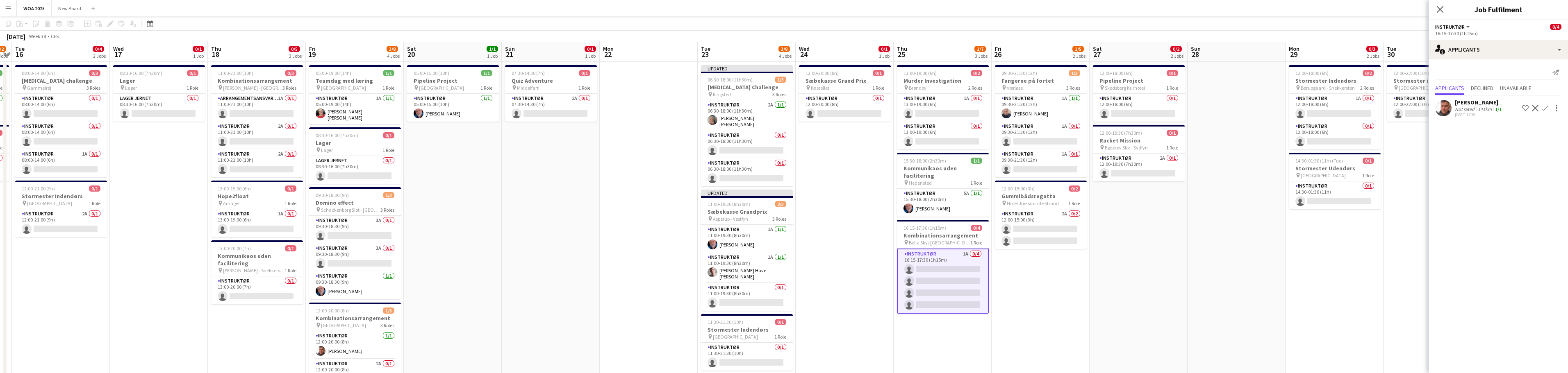
scroll to position [0, 0]
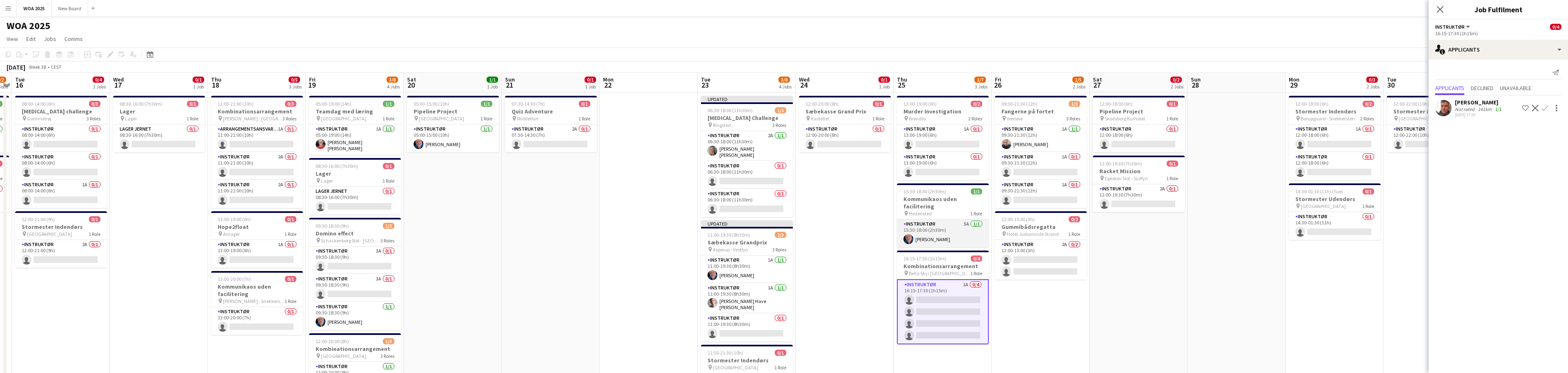
click at [965, 230] on app-card-role "Instruktør 5A 1/1 15:30-18:00 (2h30m) Carsten Rolsgaard" at bounding box center [943, 233] width 91 height 28
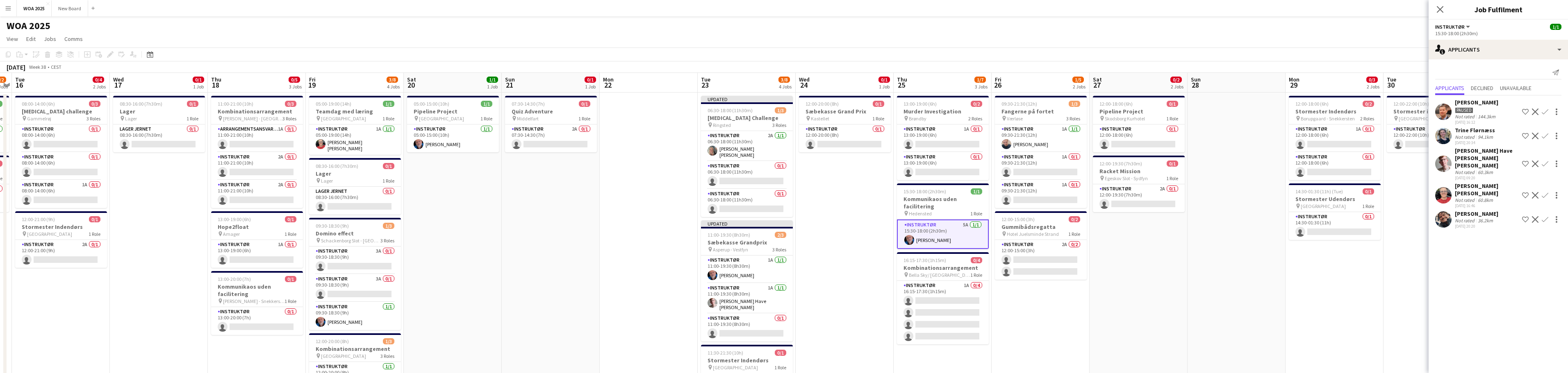
click at [959, 241] on app-card-role "Instruktør 5A 1/1 15:30-18:00 (2h30m) Carsten Rolsgaard" at bounding box center [943, 234] width 91 height 30
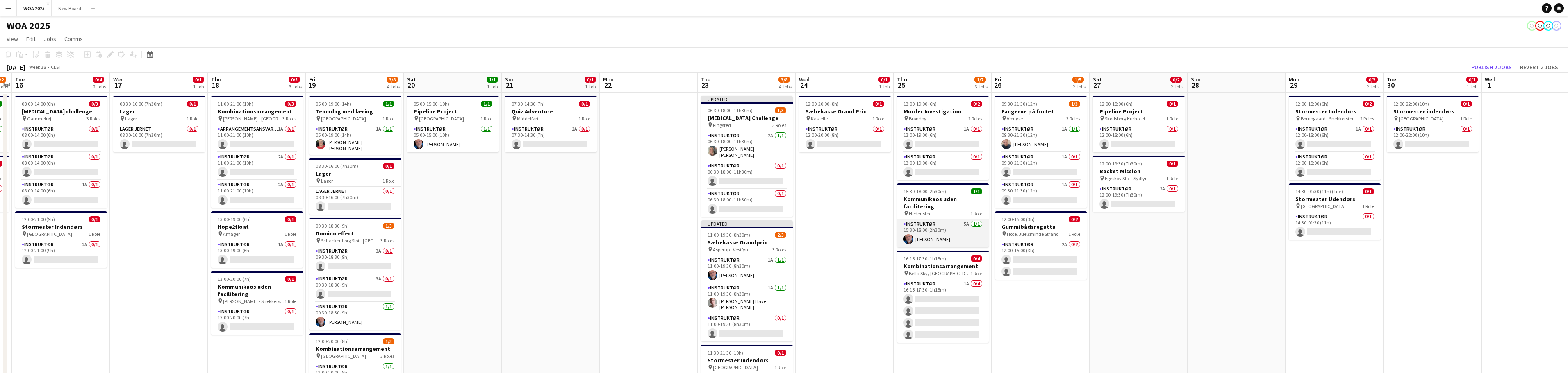
click at [963, 238] on app-card-role "Instruktør 5A 1/1 15:30-18:00 (2h30m) Carsten Rolsgaard" at bounding box center [943, 233] width 91 height 28
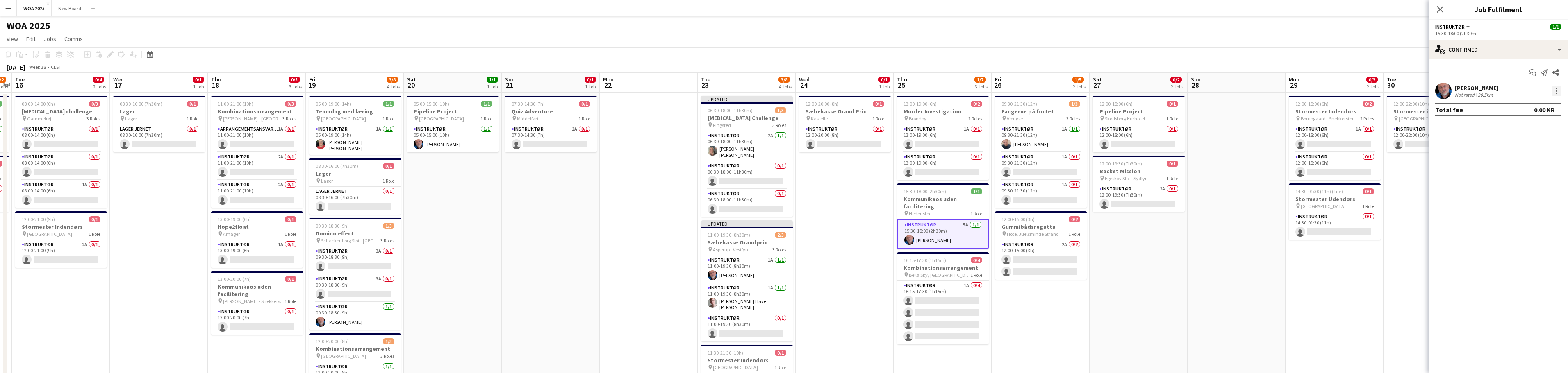
click at [1555, 90] on div at bounding box center [1557, 91] width 10 height 10
click at [1542, 186] on span "Remove" at bounding box center [1529, 184] width 50 height 8
click at [1439, 6] on icon "Close pop-in" at bounding box center [1441, 9] width 7 height 7
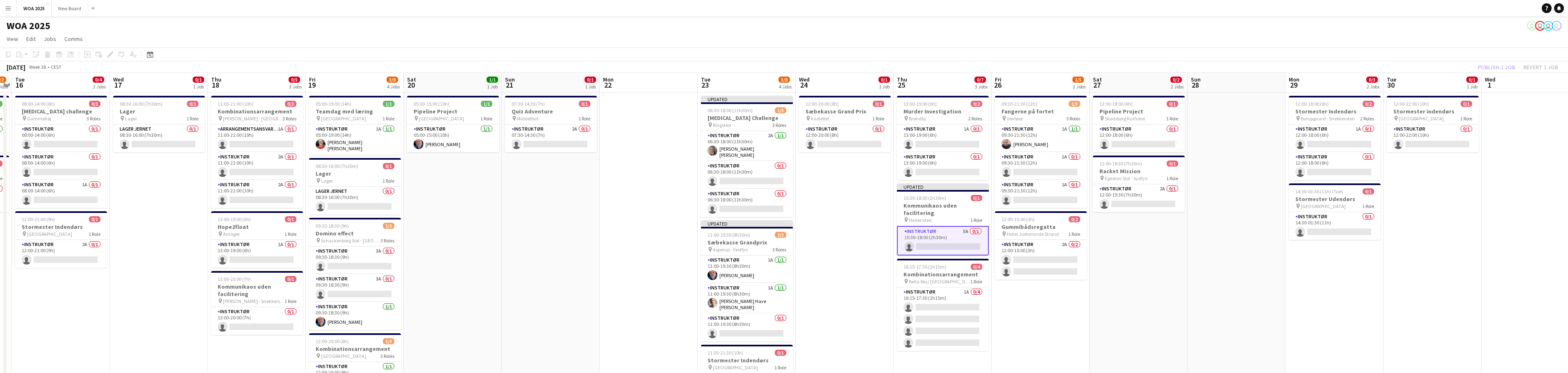
click at [1492, 68] on div "Publish 1 job Revert 1 job" at bounding box center [1518, 67] width 100 height 10
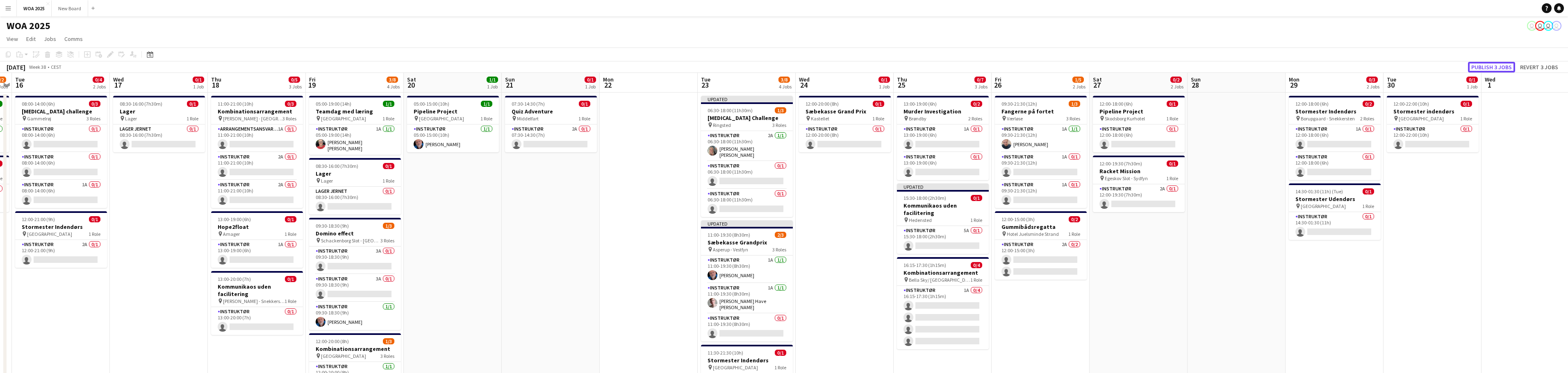
click at [1492, 68] on button "Publish 3 jobs" at bounding box center [1491, 67] width 47 height 10
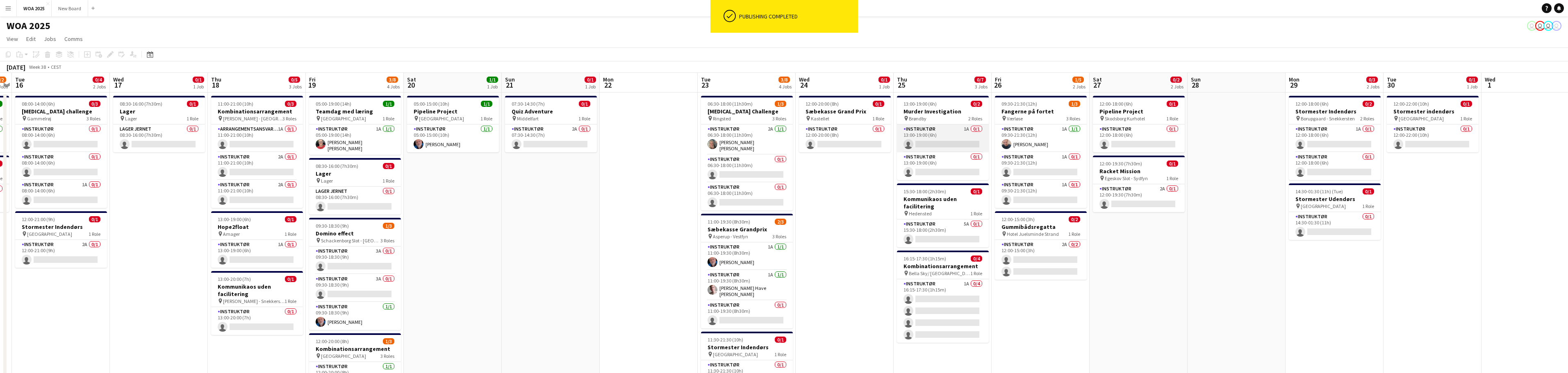
click at [964, 143] on app-card-role "Instruktør 1A 0/1 13:00-19:00 (6h) single-neutral-actions" at bounding box center [943, 138] width 91 height 28
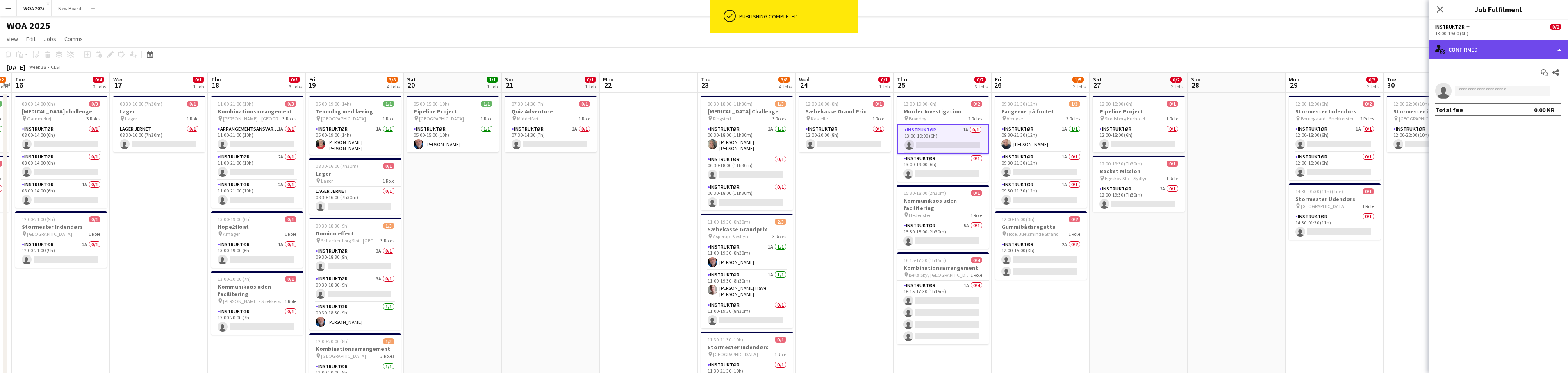
click at [1557, 50] on div "single-neutral-actions-check-2 Confirmed" at bounding box center [1498, 50] width 139 height 20
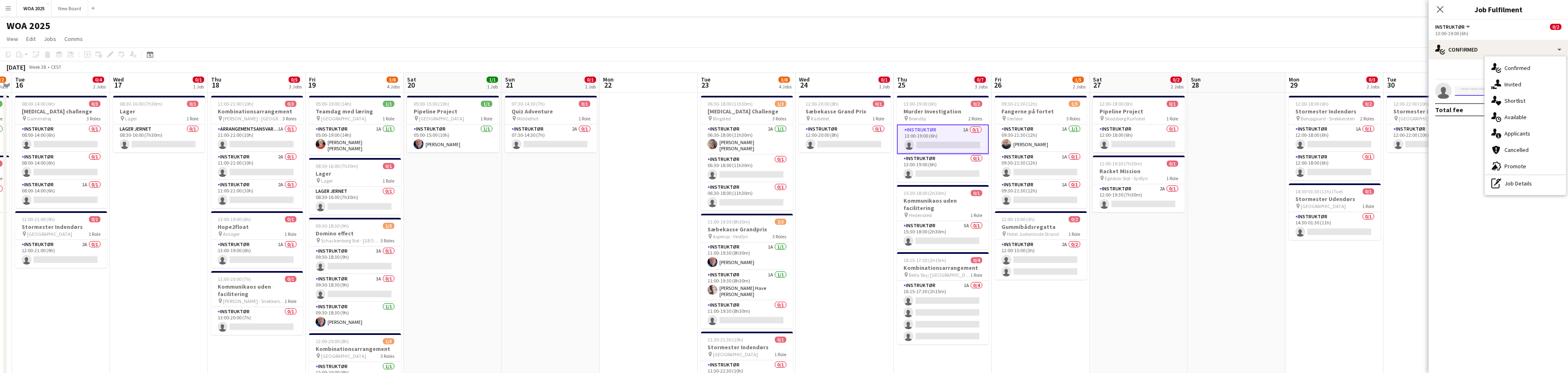
click at [1469, 90] on input at bounding box center [1502, 91] width 95 height 10
type input "****"
click at [1499, 105] on span "[PERSON_NAME]" at bounding box center [1485, 102] width 47 height 7
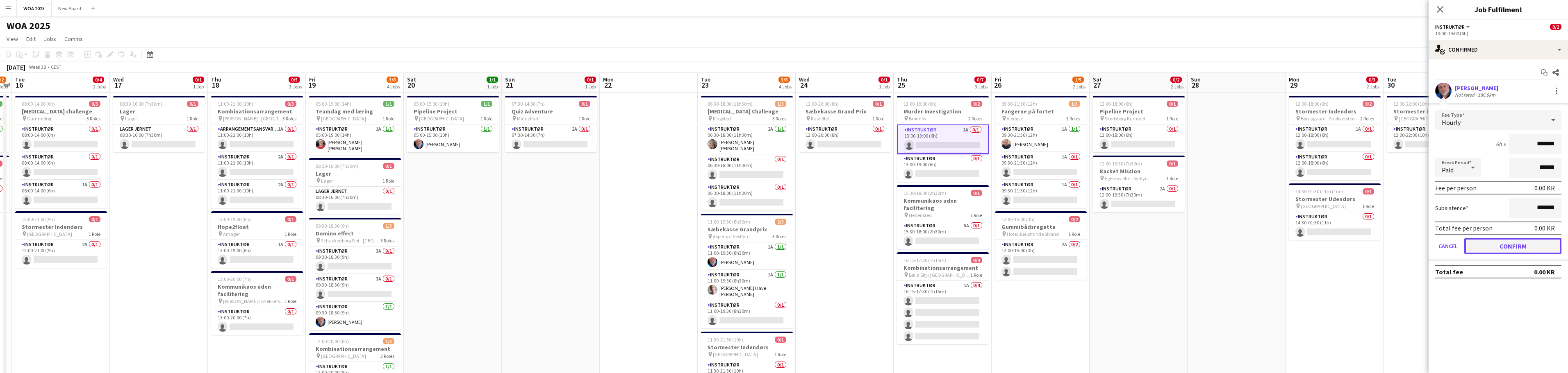
click at [1518, 244] on button "Confirm" at bounding box center [1513, 246] width 97 height 16
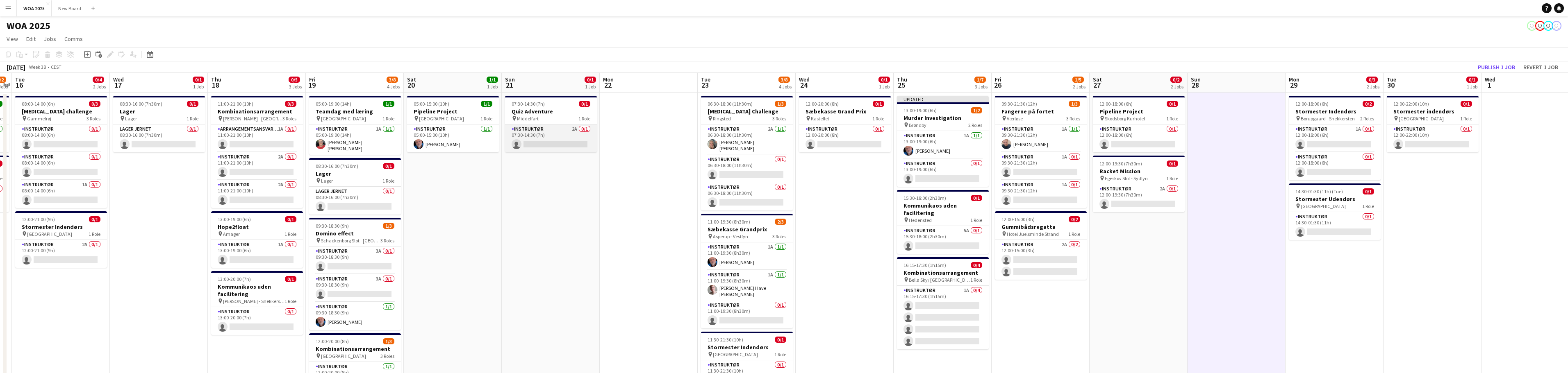
click at [554, 133] on app-card-role "Instruktør 2A 0/1 07:30-14:30 (7h) single-neutral-actions" at bounding box center [550, 138] width 91 height 28
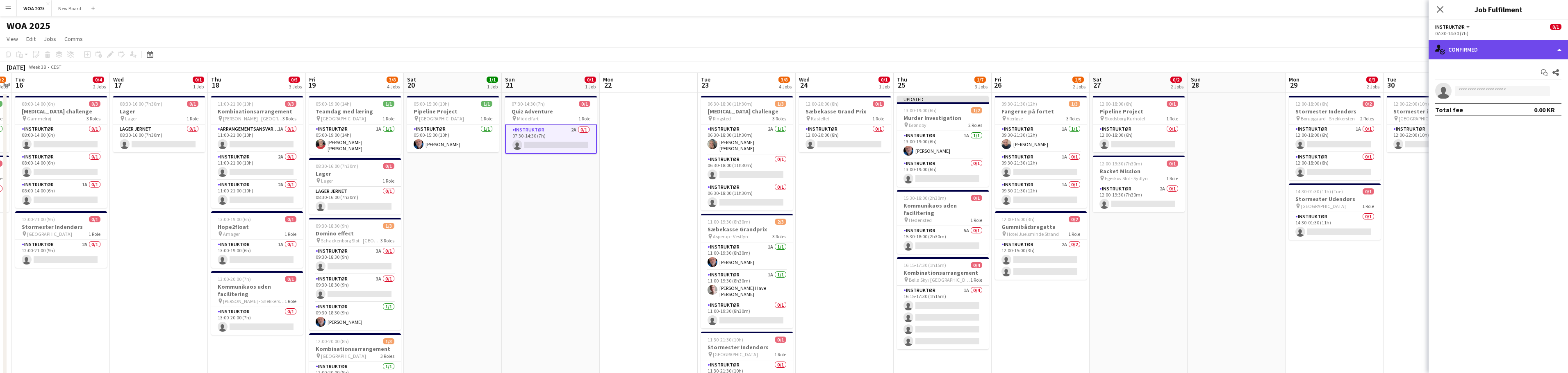
click at [1522, 49] on div "single-neutral-actions-check-2 Confirmed" at bounding box center [1498, 50] width 139 height 20
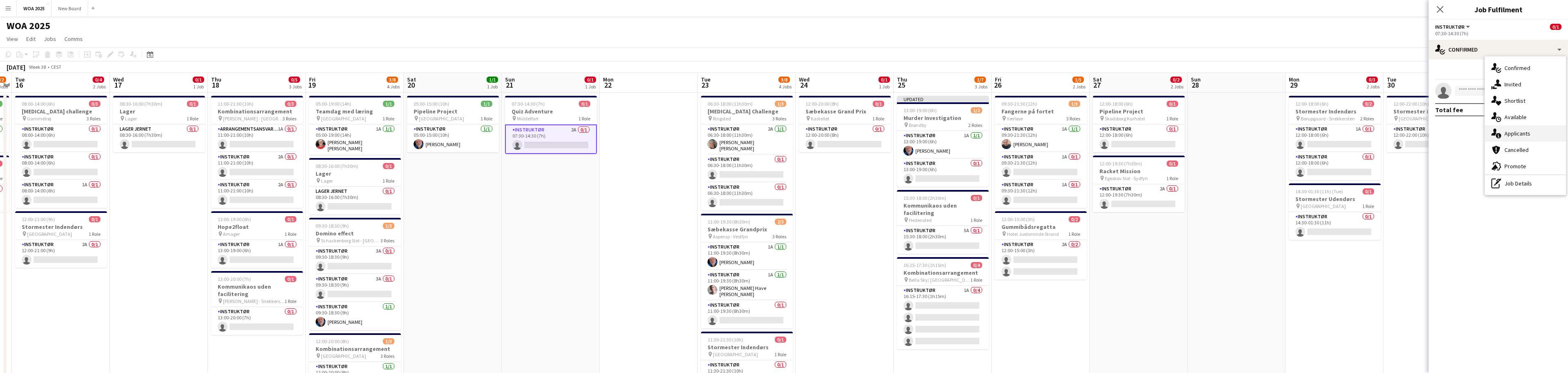
click at [1545, 131] on div "single-neutral-actions-information Applicants" at bounding box center [1525, 133] width 81 height 16
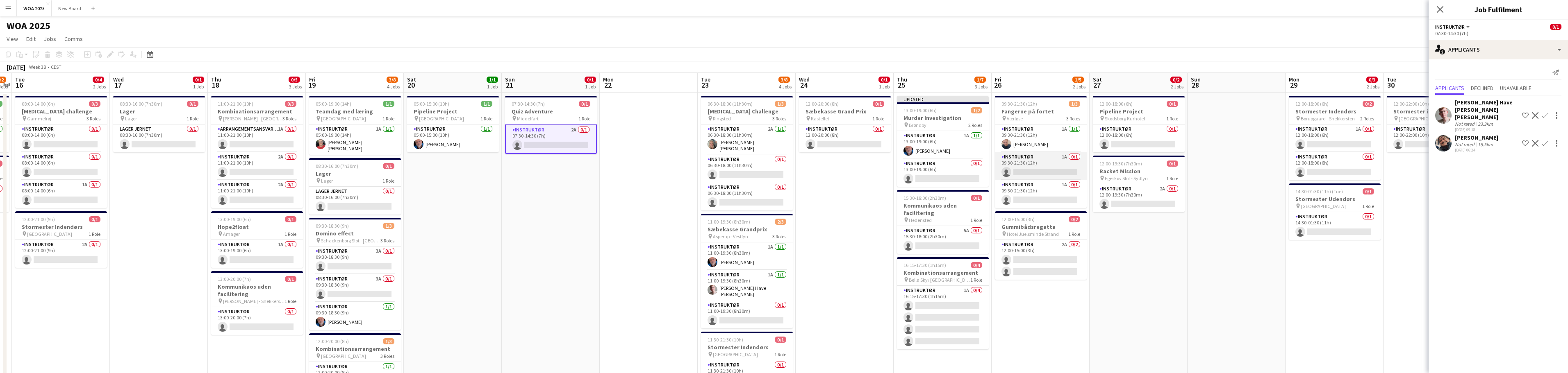
click at [1044, 168] on app-card-role "Instruktør 1A 0/1 09:30-21:30 (12h) single-neutral-actions" at bounding box center [1040, 166] width 91 height 28
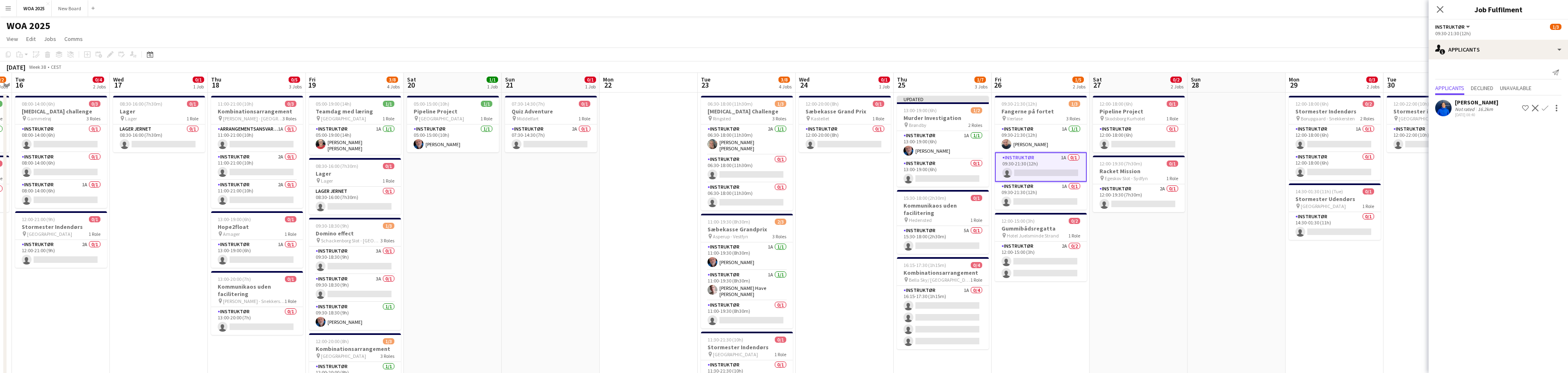
click at [1546, 107] on app-icon "Confirm" at bounding box center [1546, 108] width 7 height 7
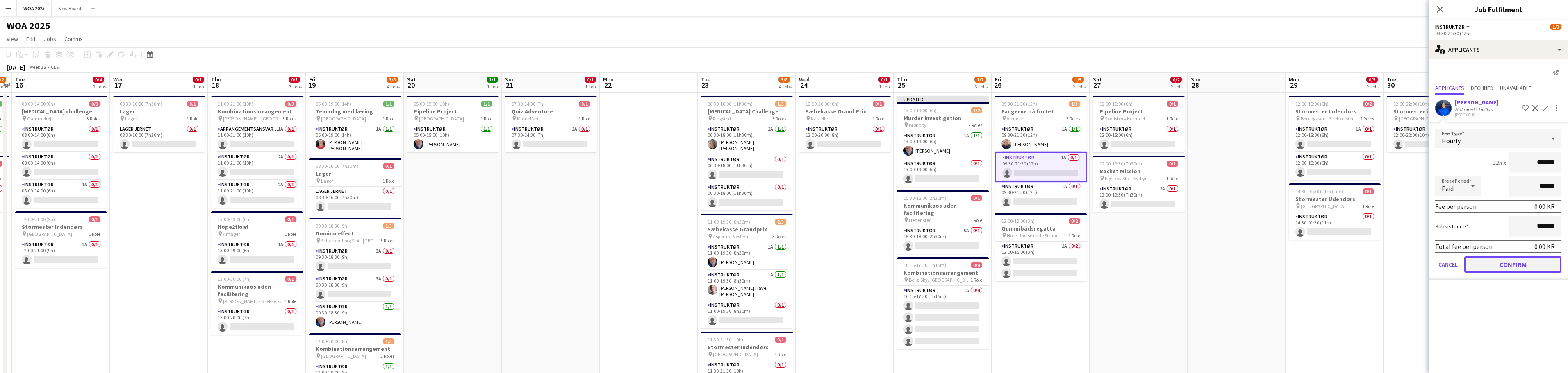
click at [1518, 260] on button "Confirm" at bounding box center [1513, 264] width 97 height 16
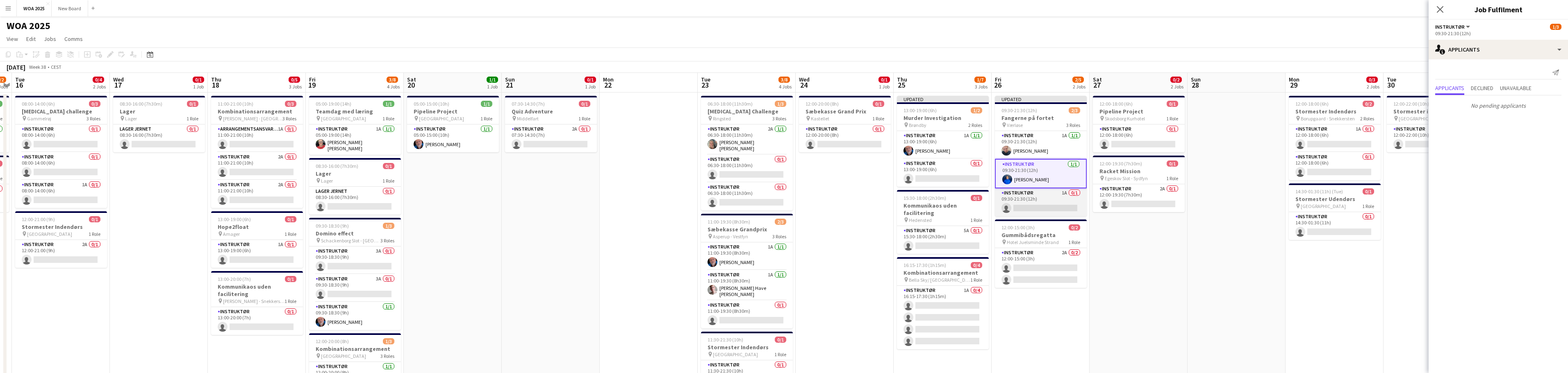
click at [1041, 200] on app-card-role "Instruktør 1A 0/1 09:30-21:30 (12h) single-neutral-actions" at bounding box center [1040, 202] width 91 height 28
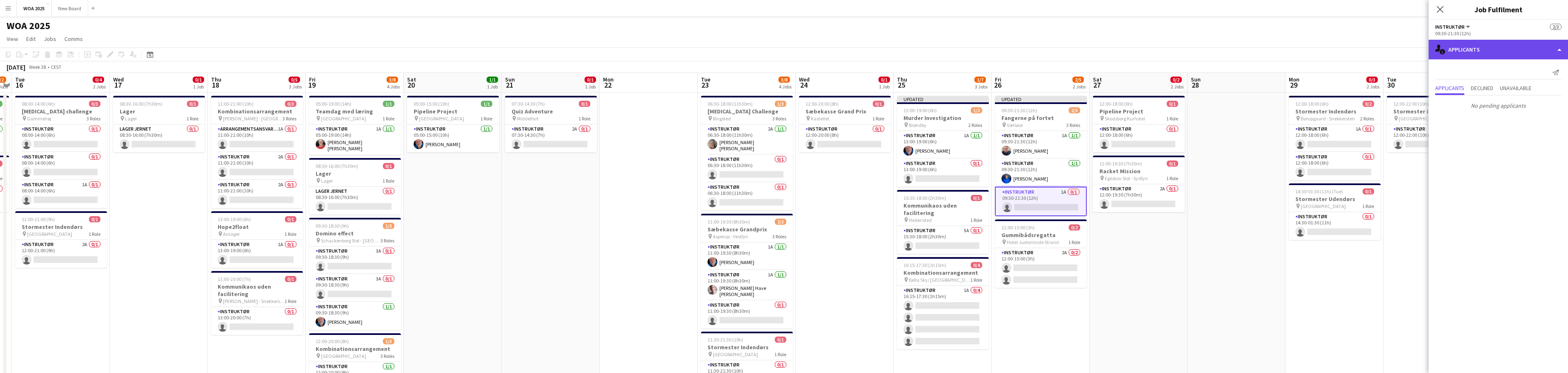
click at [1542, 50] on div "single-neutral-actions-information Applicants" at bounding box center [1498, 50] width 139 height 20
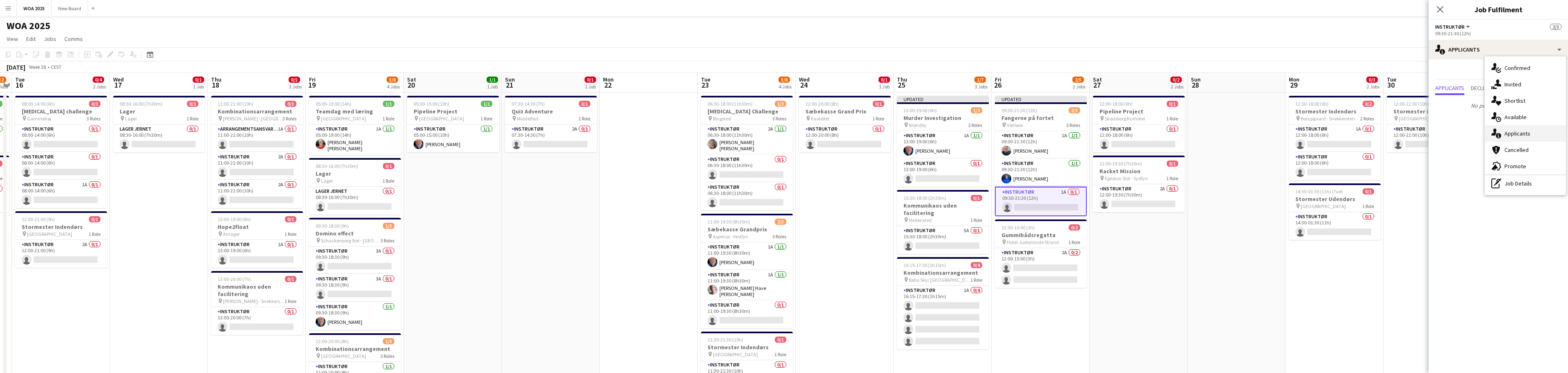
click at [1542, 134] on div "single-neutral-actions-information Applicants" at bounding box center [1525, 133] width 81 height 16
click at [1514, 87] on span "Unavailable" at bounding box center [1516, 88] width 32 height 6
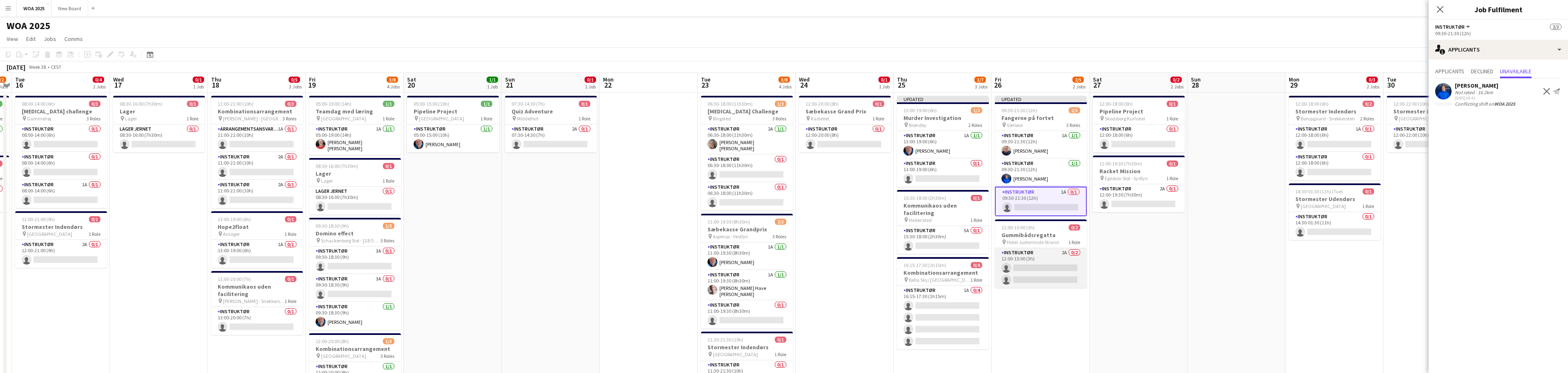
click at [1050, 255] on app-card-role "Instruktør 2A 0/2 12:00-15:00 (3h) single-neutral-actions single-neutral-actions" at bounding box center [1040, 268] width 91 height 40
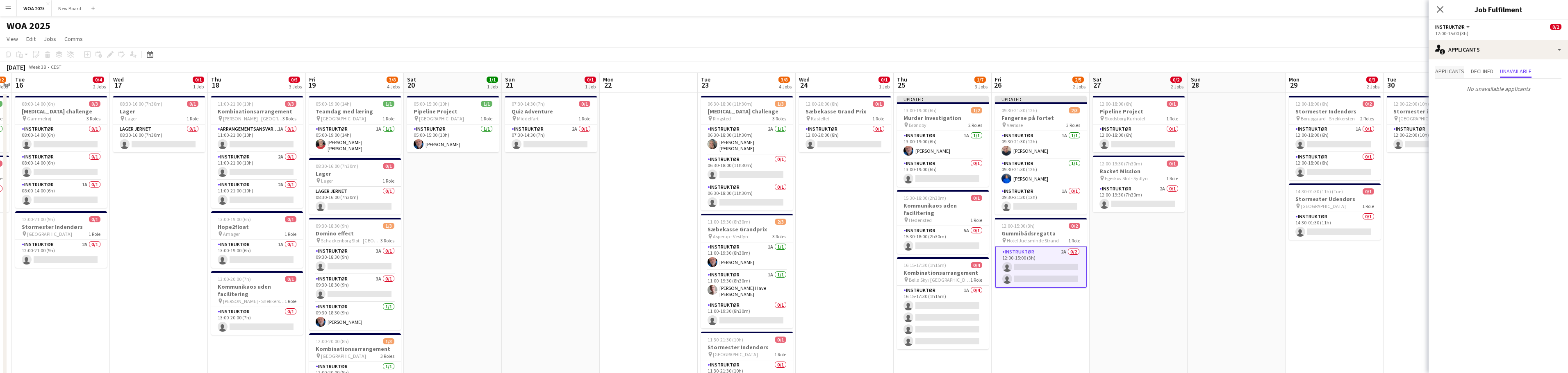
click at [1459, 71] on span "Applicants" at bounding box center [1450, 71] width 29 height 6
